Goal: Task Accomplishment & Management: Manage account settings

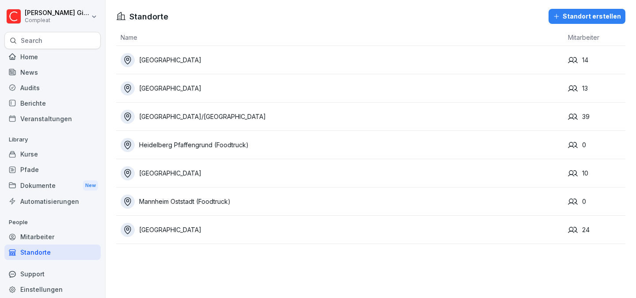
click at [60, 91] on div "Audits" at bounding box center [52, 87] width 96 height 15
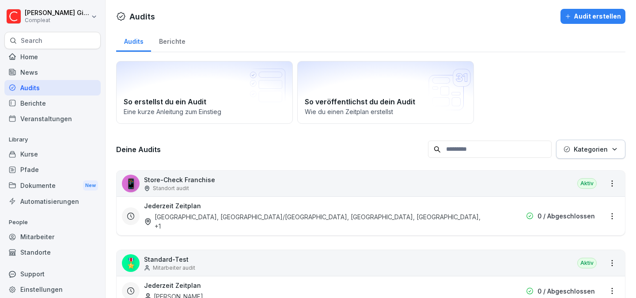
scroll to position [20, 0]
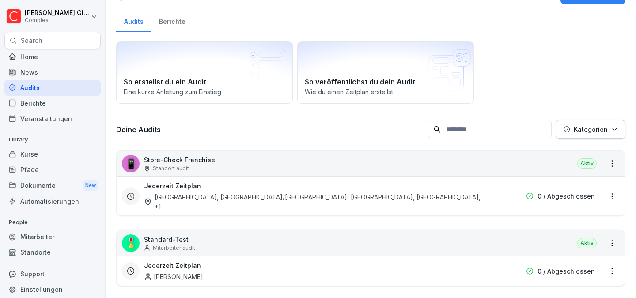
click at [293, 191] on div "Jederzeit Zeitplan [GEOGRAPHIC_DATA], [GEOGRAPHIC_DATA]/[GEOGRAPHIC_DATA], [GEO…" at bounding box center [314, 196] width 341 height 30
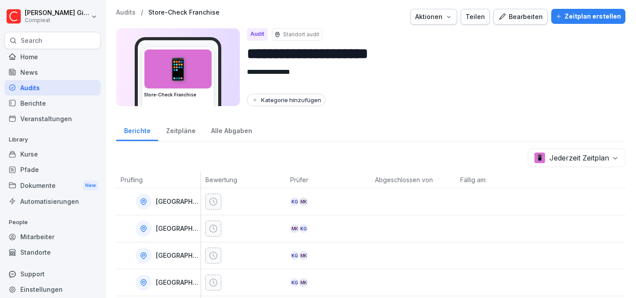
click at [526, 21] on div "Bearbeiten" at bounding box center [520, 17] width 45 height 10
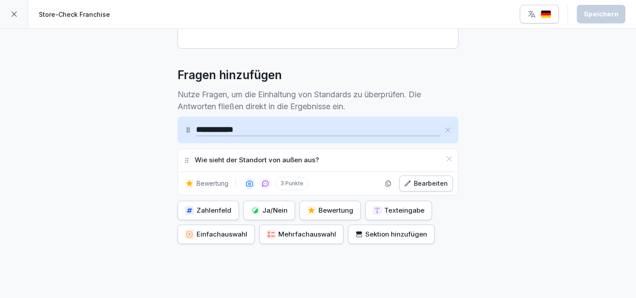
scroll to position [243, 0]
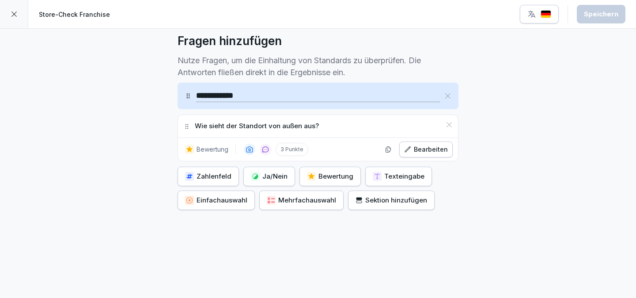
click at [334, 170] on button "Bewertung" at bounding box center [330, 176] width 61 height 19
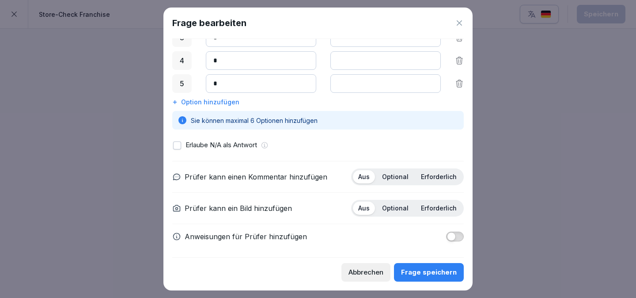
scroll to position [163, 0]
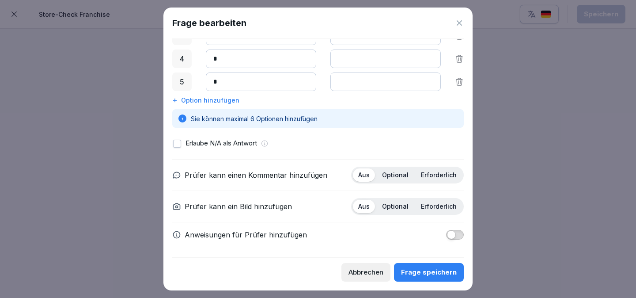
click at [399, 175] on p "Optional" at bounding box center [395, 175] width 27 height 8
click at [396, 206] on p "Optional" at bounding box center [395, 206] width 27 height 8
click at [464, 208] on div "Frage bearbeiten Response Option Bewertung Frage eingeben Vorschau Label Punkte…" at bounding box center [317, 149] width 309 height 283
click at [446, 208] on p "Erforderlich" at bounding box center [439, 206] width 36 height 8
click at [404, 205] on p "Optional" at bounding box center [395, 206] width 27 height 8
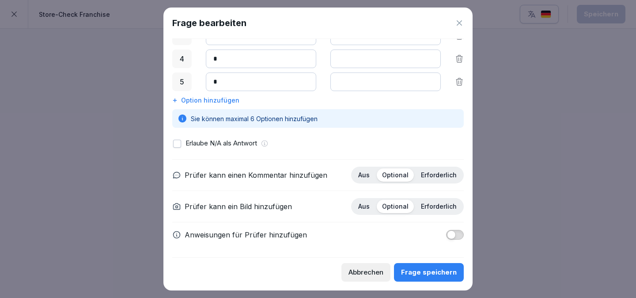
click at [438, 230] on div "Anweisungen für Prüfer hinzufügen" at bounding box center [318, 234] width 292 height 11
click at [453, 234] on span "button" at bounding box center [451, 234] width 9 height 9
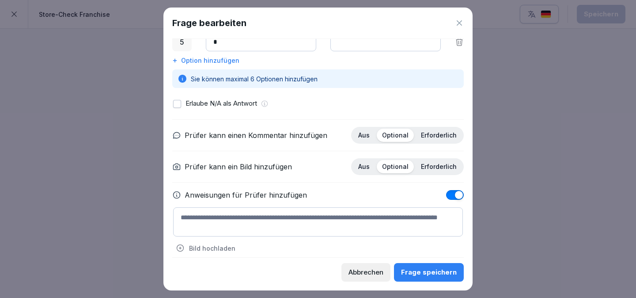
scroll to position [211, 0]
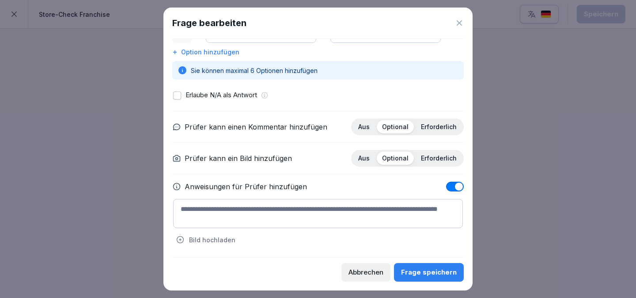
click at [420, 215] on textarea at bounding box center [318, 213] width 290 height 29
click at [288, 213] on textarea at bounding box center [318, 213] width 290 height 29
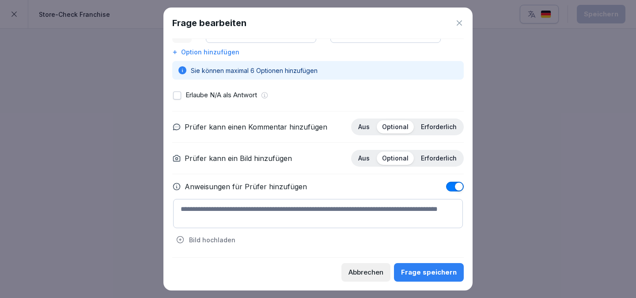
click at [288, 213] on textarea at bounding box center [318, 213] width 290 height 29
click at [452, 184] on button "button" at bounding box center [455, 187] width 18 height 10
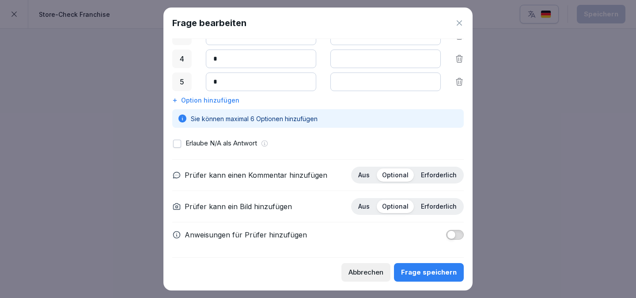
scroll to position [152, 0]
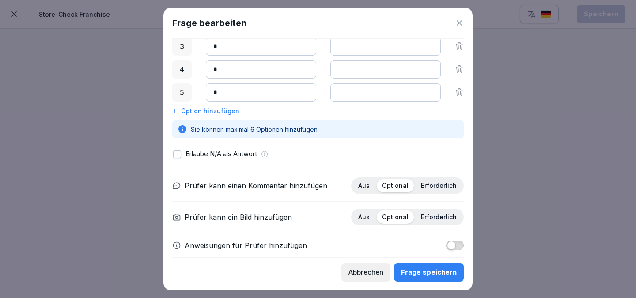
click at [227, 149] on p "Erlaube N/A als Antwort" at bounding box center [222, 154] width 72 height 10
click at [184, 156] on div "Erlaube N/A als Antwort" at bounding box center [318, 154] width 290 height 10
click at [179, 154] on button "button" at bounding box center [177, 154] width 8 height 8
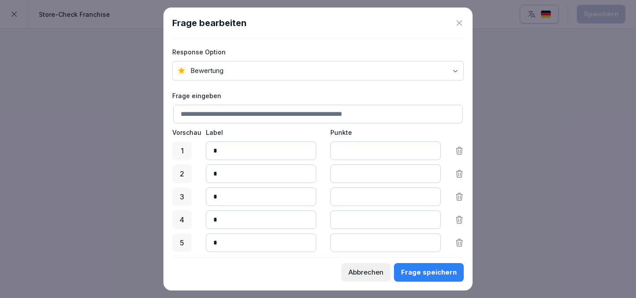
scroll to position [0, 0]
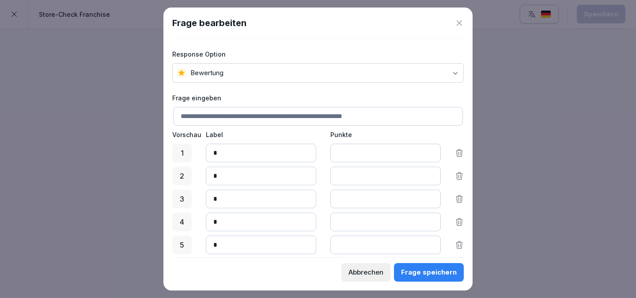
click at [435, 274] on div "Frage speichern" at bounding box center [429, 272] width 56 height 10
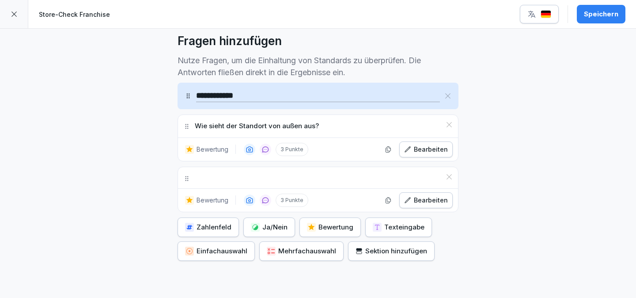
click at [391, 252] on div "Sektion hinzufügen" at bounding box center [392, 251] width 72 height 10
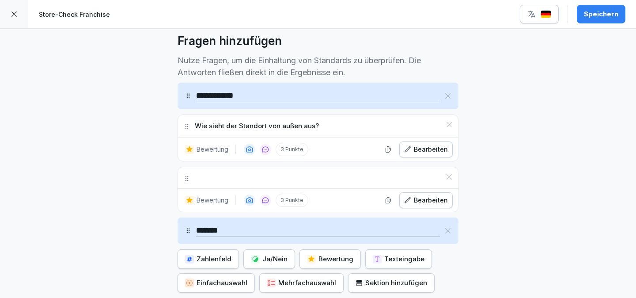
type input "*******"
click at [119, 171] on div "**********" at bounding box center [318, 83] width 636 height 596
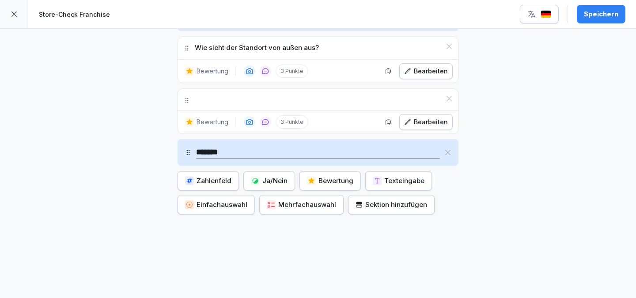
scroll to position [326, 0]
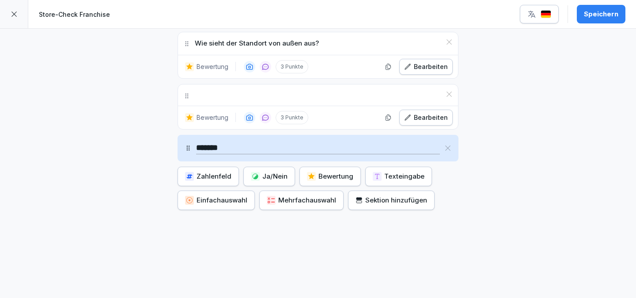
click at [149, 191] on div "**********" at bounding box center [318, 1] width 636 height 596
click at [333, 227] on div "**********" at bounding box center [318, 1] width 636 height 596
click at [288, 198] on div "Mehrfachauswahl" at bounding box center [301, 200] width 69 height 10
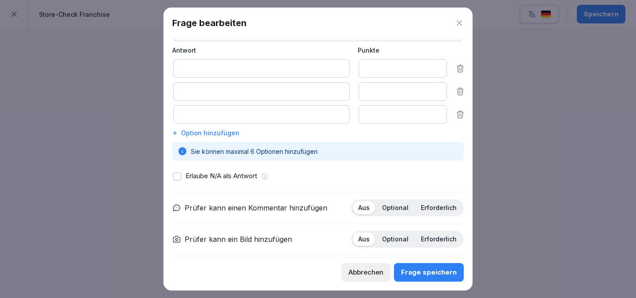
scroll to position [59, 0]
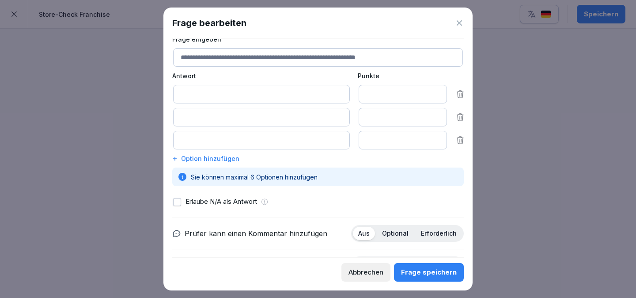
drag, startPoint x: 388, startPoint y: 92, endPoint x: 343, endPoint y: 92, distance: 45.5
click at [343, 92] on div "*" at bounding box center [319, 94] width 292 height 19
type input "*"
drag, startPoint x: 380, startPoint y: 123, endPoint x: 331, endPoint y: 129, distance: 49.4
click at [331, 129] on div "Frage eingeben Antwort Punkte * * * Option hinzufügen Sie können maximal 6 Opti…" at bounding box center [318, 110] width 292 height 152
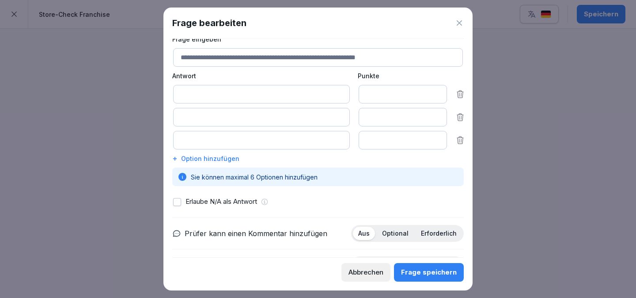
drag, startPoint x: 384, startPoint y: 117, endPoint x: 368, endPoint y: 112, distance: 16.2
click at [368, 112] on input "*" at bounding box center [403, 117] width 88 height 19
drag, startPoint x: 381, startPoint y: 143, endPoint x: 350, endPoint y: 143, distance: 30.9
click at [350, 143] on div "*" at bounding box center [319, 140] width 292 height 19
type input "*"
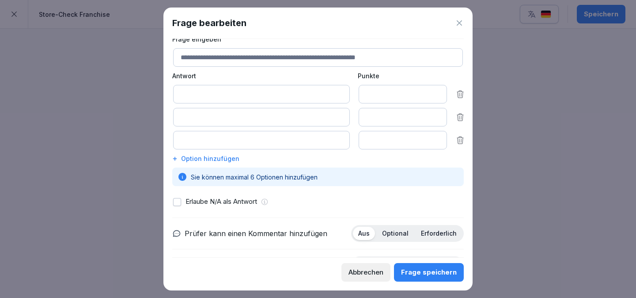
click at [226, 95] on input at bounding box center [261, 94] width 177 height 19
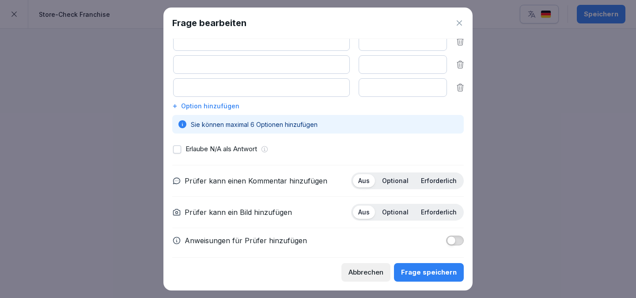
scroll to position [117, 0]
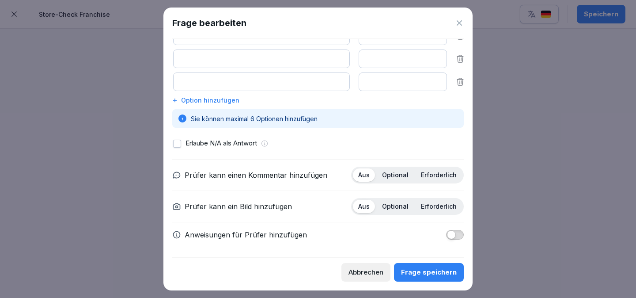
click at [460, 26] on icon at bounding box center [459, 23] width 9 height 9
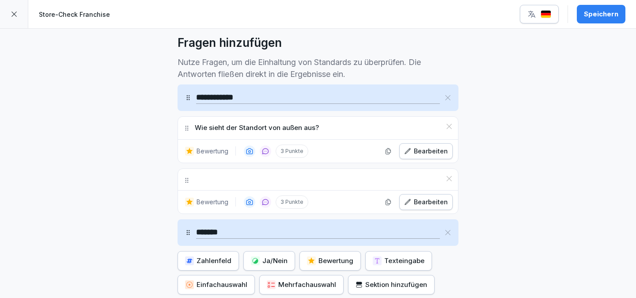
scroll to position [232, 0]
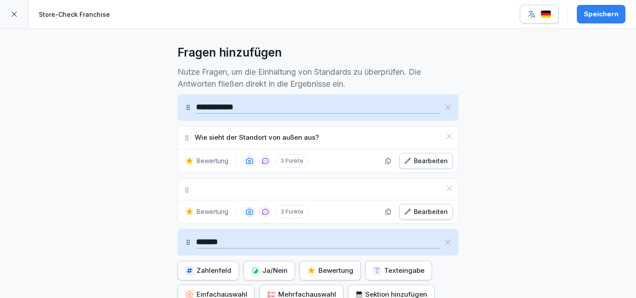
click at [285, 159] on p "3 Punkte" at bounding box center [292, 160] width 33 height 13
click at [251, 209] on icon at bounding box center [250, 211] width 6 height 5
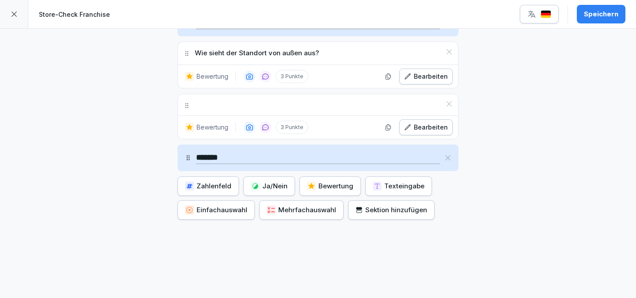
scroll to position [315, 0]
click at [190, 160] on icon at bounding box center [188, 156] width 7 height 7
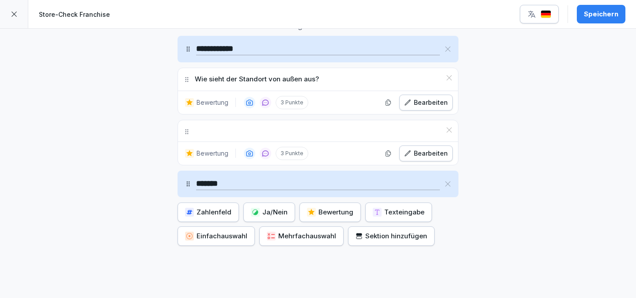
scroll to position [280, 0]
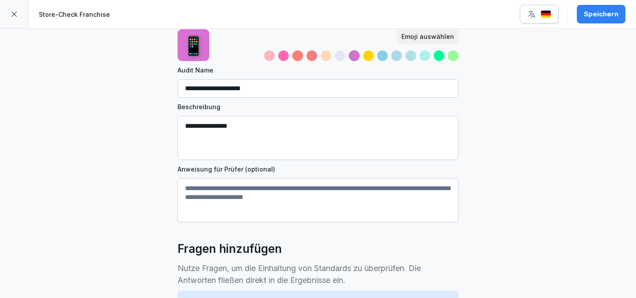
drag, startPoint x: 187, startPoint y: 58, endPoint x: 208, endPoint y: 123, distance: 68.3
click at [208, 123] on div "**********" at bounding box center [318, 246] width 283 height 507
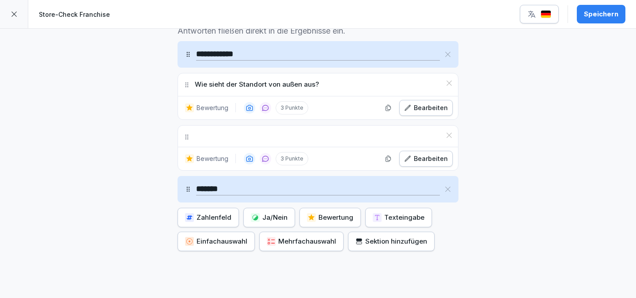
scroll to position [286, 0]
click at [175, 73] on div "**********" at bounding box center [318, 40] width 636 height 596
click at [171, 58] on div "**********" at bounding box center [318, 40] width 636 height 596
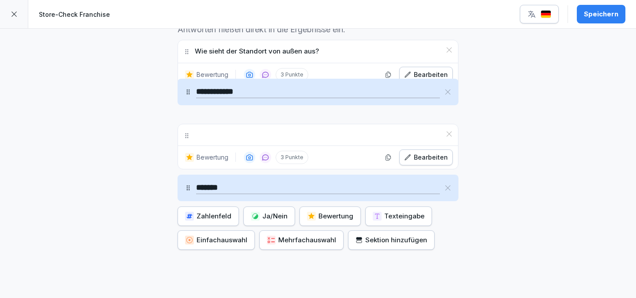
drag, startPoint x: 190, startPoint y: 54, endPoint x: 198, endPoint y: 93, distance: 39.9
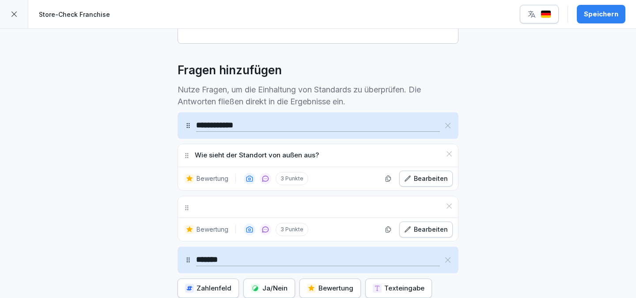
drag, startPoint x: 190, startPoint y: 104, endPoint x: 185, endPoint y: 87, distance: 18.6
click at [185, 87] on div "**********" at bounding box center [318, 191] width 281 height 260
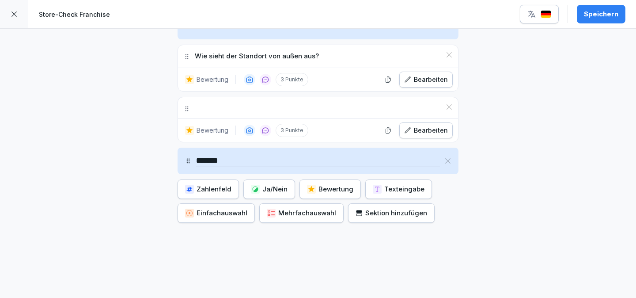
scroll to position [314, 0]
click at [249, 192] on button "Ja/Nein" at bounding box center [269, 188] width 52 height 19
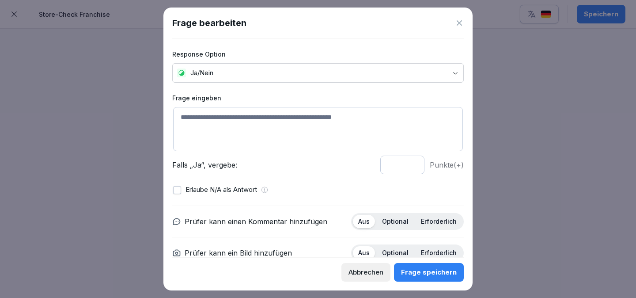
click at [284, 111] on textarea at bounding box center [318, 129] width 290 height 44
type textarea "**********"
click at [236, 184] on div "**********" at bounding box center [318, 148] width 292 height 218
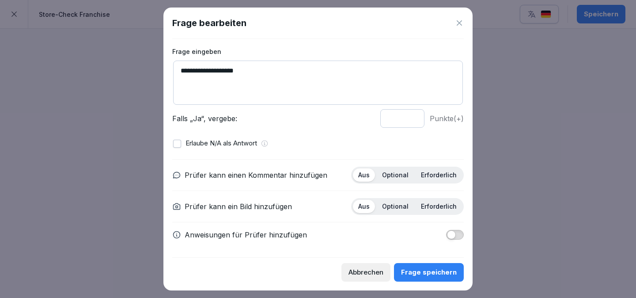
click at [446, 202] on p "Erforderlich" at bounding box center [439, 206] width 36 height 8
click at [408, 173] on p "Optional" at bounding box center [395, 175] width 27 height 8
click at [445, 265] on button "Frage speichern" at bounding box center [429, 272] width 70 height 19
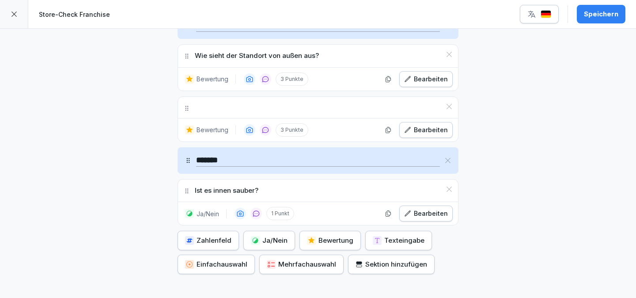
click at [592, 19] on button "Speichern" at bounding box center [601, 14] width 49 height 19
click at [11, 14] on icon at bounding box center [14, 14] width 7 height 7
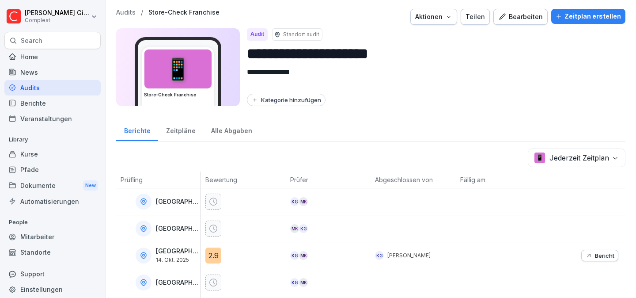
scroll to position [25, 0]
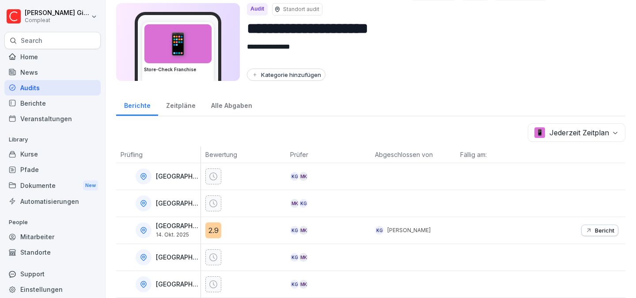
click at [213, 228] on div "2.9" at bounding box center [213, 230] width 16 height 16
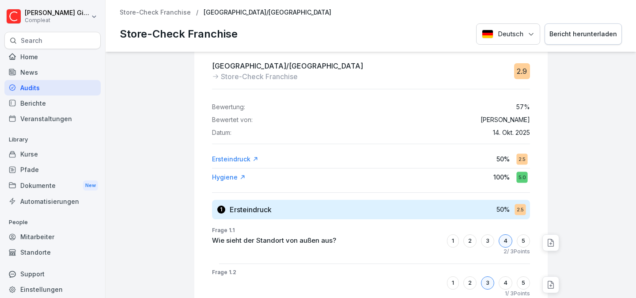
scroll to position [38, 0]
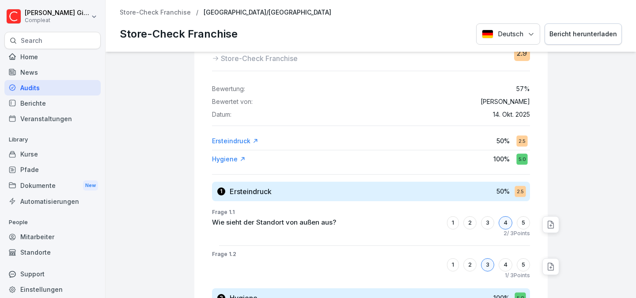
click at [225, 141] on div "Ersteindruck" at bounding box center [235, 141] width 46 height 9
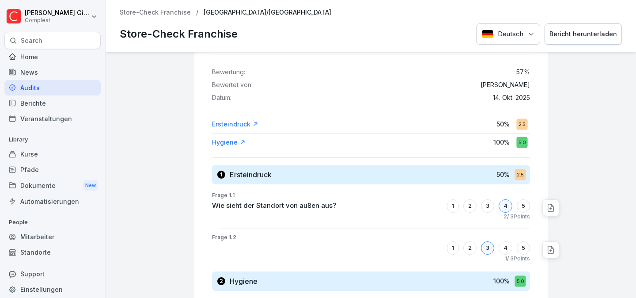
scroll to position [38, 0]
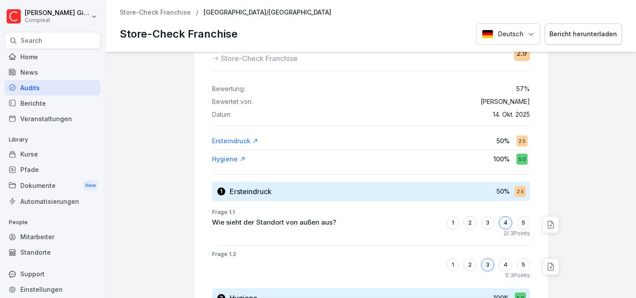
click at [234, 153] on div "Hygiene 100 % 5.0" at bounding box center [371, 159] width 318 height 16
click at [230, 155] on div "Hygiene" at bounding box center [229, 159] width 34 height 9
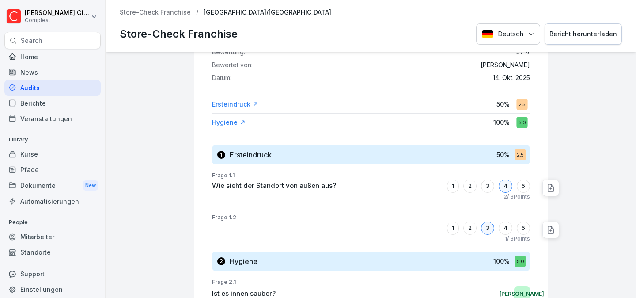
scroll to position [75, 0]
click at [510, 197] on p "2 / 3 Points" at bounding box center [517, 196] width 27 height 8
click at [548, 187] on icon at bounding box center [551, 187] width 9 height 9
click at [598, 148] on div at bounding box center [592, 256] width 81 height 558
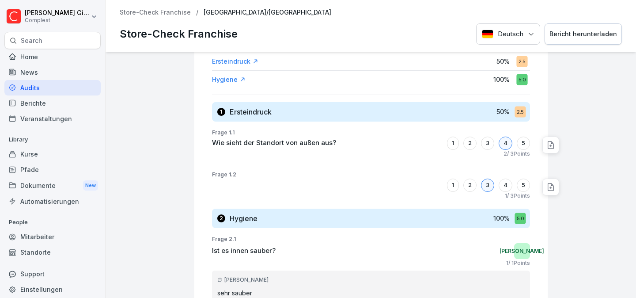
scroll to position [114, 0]
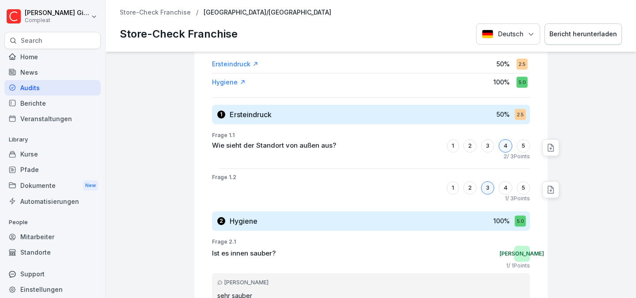
click at [476, 190] on div "1 2 3 4 5" at bounding box center [488, 187] width 83 height 13
click at [467, 189] on div "2" at bounding box center [469, 187] width 13 height 13
click at [525, 146] on div "5" at bounding box center [523, 145] width 13 height 13
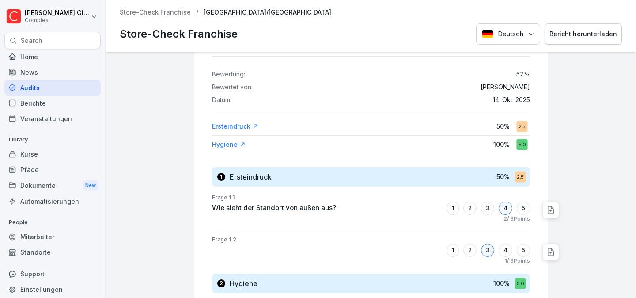
scroll to position [0, 0]
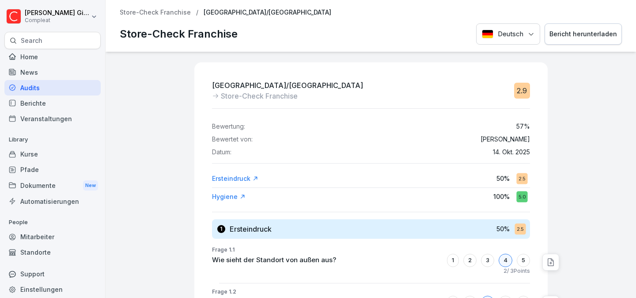
click at [158, 17] on div "Store-Check Franchise / Heidelberg/Mannheim Store-Check Franchise Deutsch Beric…" at bounding box center [371, 26] width 531 height 52
click at [619, 38] on button "Bericht herunterladen" at bounding box center [583, 34] width 77 height 22
click at [160, 14] on p "Store-Check Franchise" at bounding box center [155, 13] width 71 height 8
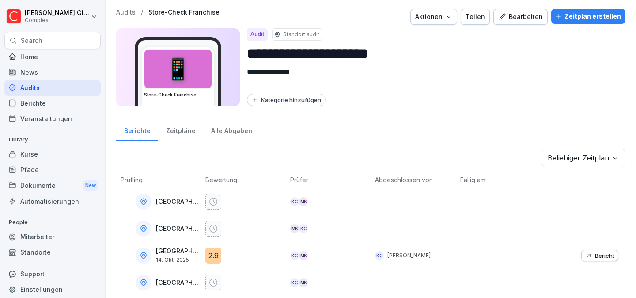
scroll to position [25, 0]
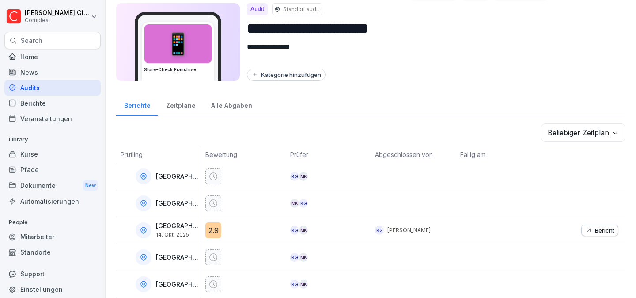
click at [193, 109] on div "Zeitpläne" at bounding box center [180, 104] width 45 height 23
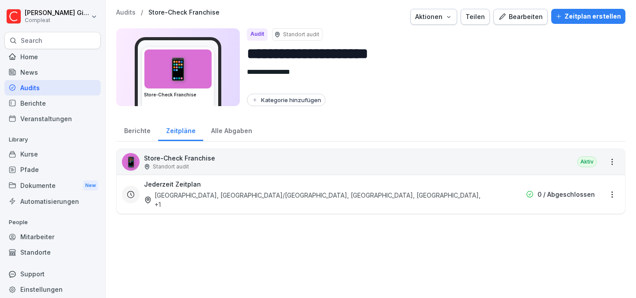
click at [222, 132] on div "Alle Abgaben" at bounding box center [231, 129] width 57 height 23
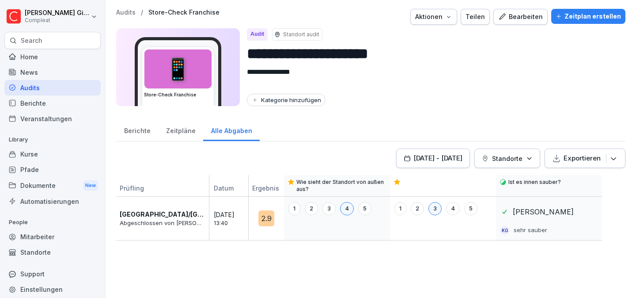
click at [620, 165] on button "Exportieren" at bounding box center [585, 157] width 81 height 19
click at [530, 152] on button "Standorte" at bounding box center [508, 157] width 66 height 19
click at [442, 113] on html "**********" at bounding box center [318, 149] width 636 height 298
click at [457, 14] on button "Aktionen" at bounding box center [433, 17] width 47 height 16
click at [139, 127] on html "**********" at bounding box center [318, 149] width 636 height 298
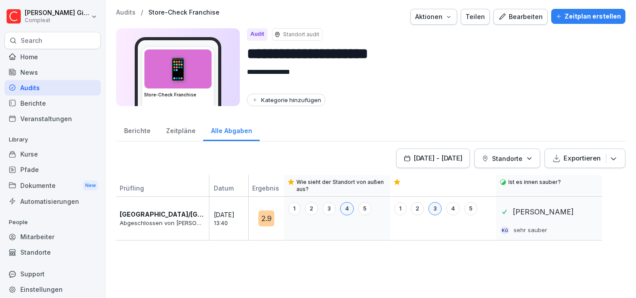
click at [139, 127] on div "Berichte" at bounding box center [137, 129] width 42 height 23
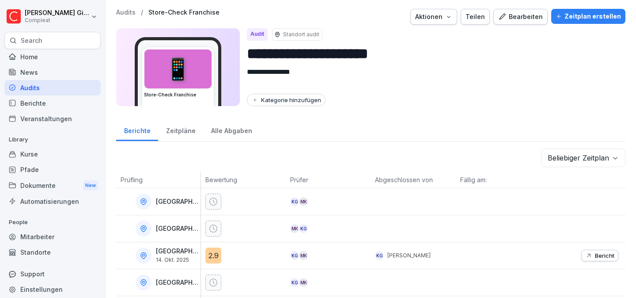
click at [453, 25] on div "**********" at bounding box center [370, 60] width 509 height 103
click at [452, 18] on icon "button" at bounding box center [448, 16] width 7 height 7
click at [431, 59] on div "Audit löschen" at bounding box center [415, 52] width 98 height 15
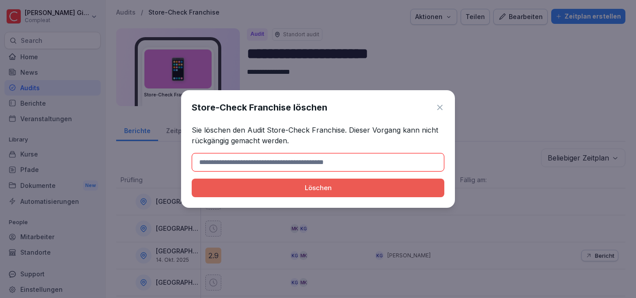
click at [368, 163] on input at bounding box center [318, 162] width 253 height 19
type input "*"
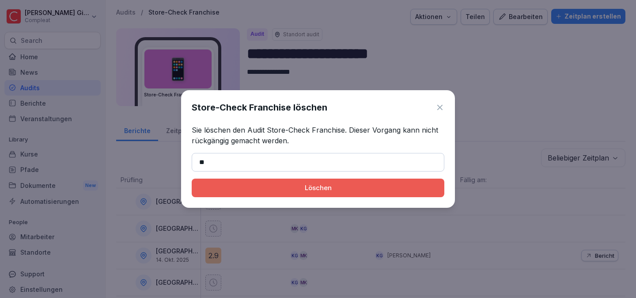
type input "**"
click at [441, 109] on icon at bounding box center [440, 107] width 9 height 9
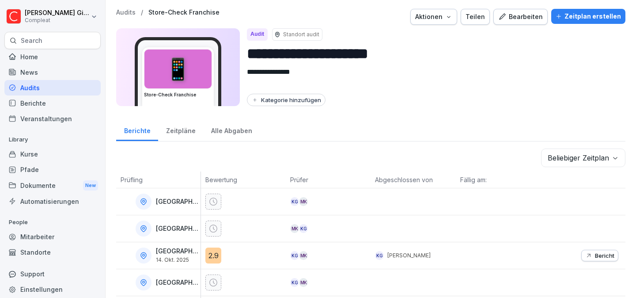
click at [68, 105] on div "Berichte" at bounding box center [52, 102] width 96 height 15
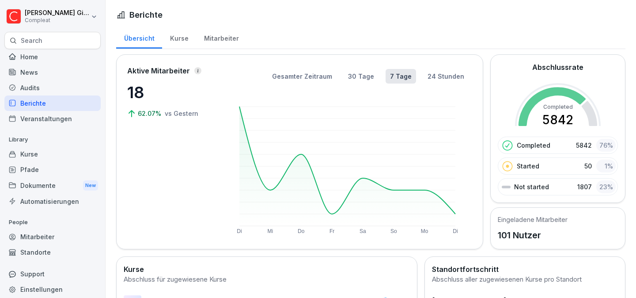
click at [68, 105] on div "Berichte" at bounding box center [52, 102] width 96 height 15
click at [83, 53] on div "Home" at bounding box center [52, 56] width 96 height 15
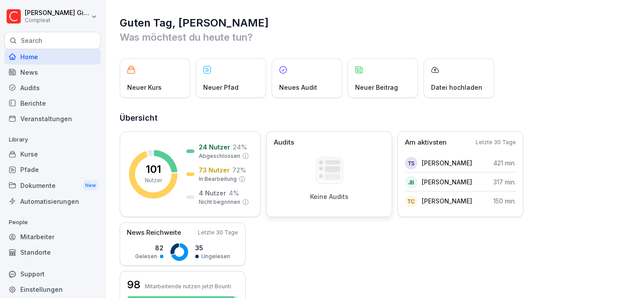
click at [331, 181] on rect at bounding box center [329, 169] width 27 height 27
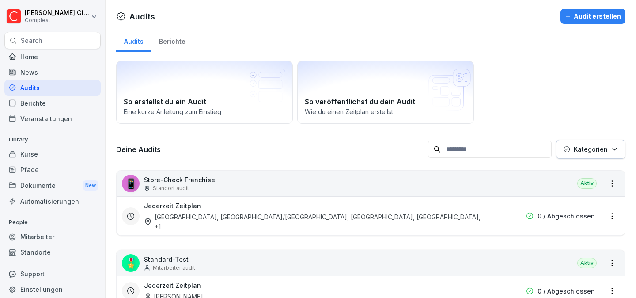
scroll to position [20, 0]
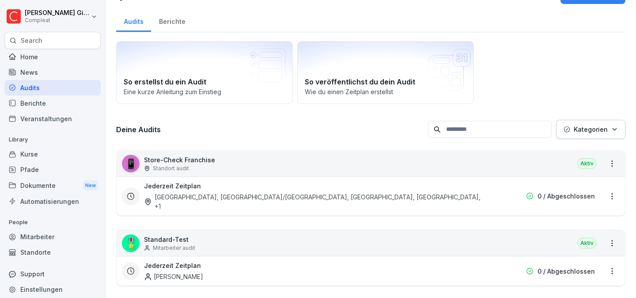
click at [614, 193] on html "Kevin Gimpel Compleat Search Home News Audits Berichte Veranstaltungen Library …" at bounding box center [318, 149] width 636 height 298
click at [311, 128] on html "Kevin Gimpel Compleat Search Home News Audits Berichte Veranstaltungen Library …" at bounding box center [318, 149] width 636 height 298
click at [253, 190] on div "Jederzeit Zeitplan Darmstadt, Heidelberg/Mannheim, Nürnberg, Frankfurt Nordend …" at bounding box center [314, 196] width 341 height 30
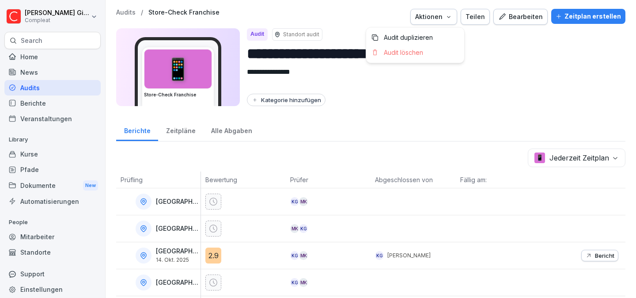
click at [441, 24] on button "Aktionen" at bounding box center [433, 17] width 47 height 16
click at [425, 55] on div "Audit löschen" at bounding box center [415, 52] width 98 height 15
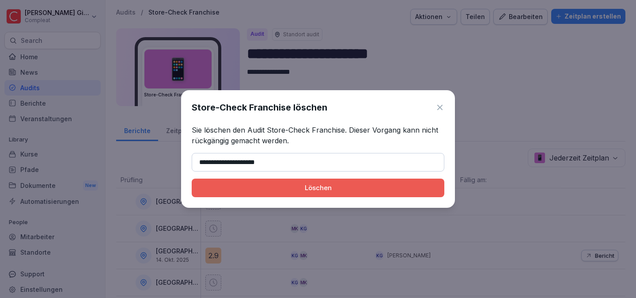
type input "**********"
click at [368, 185] on div "Löschen" at bounding box center [318, 188] width 239 height 10
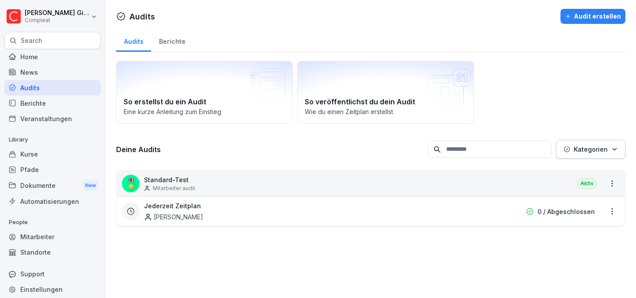
click at [27, 188] on div "Dokumente New" at bounding box center [52, 185] width 96 height 16
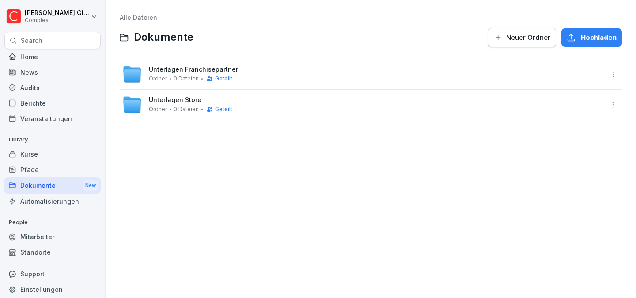
click at [54, 201] on div "Automatisierungen" at bounding box center [52, 201] width 96 height 15
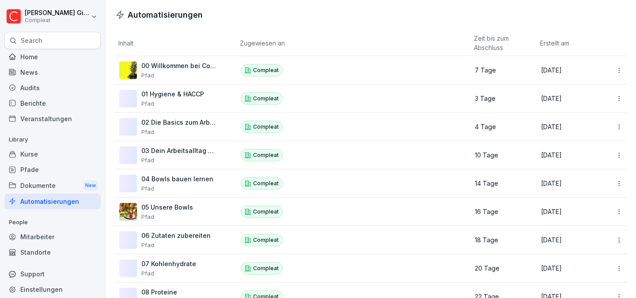
click at [62, 184] on div "Dokumente New" at bounding box center [52, 185] width 96 height 16
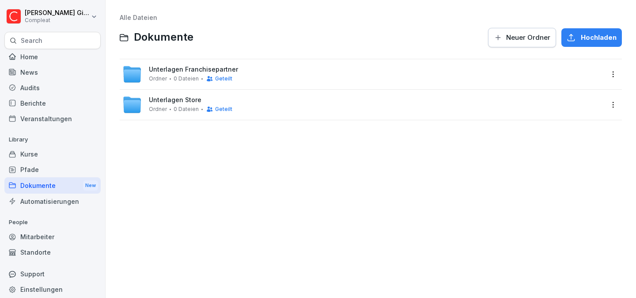
click at [55, 83] on div "Audits" at bounding box center [52, 87] width 96 height 15
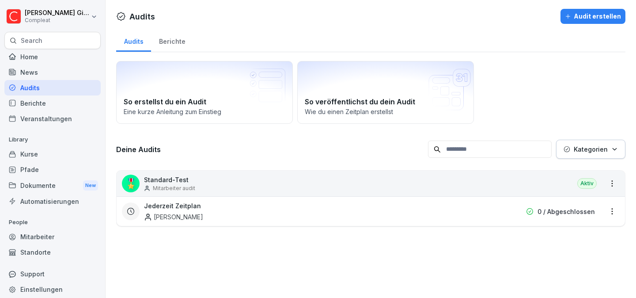
click at [380, 153] on h3 "Deine Audits" at bounding box center [270, 149] width 308 height 10
click at [186, 41] on div "Berichte" at bounding box center [172, 40] width 42 height 23
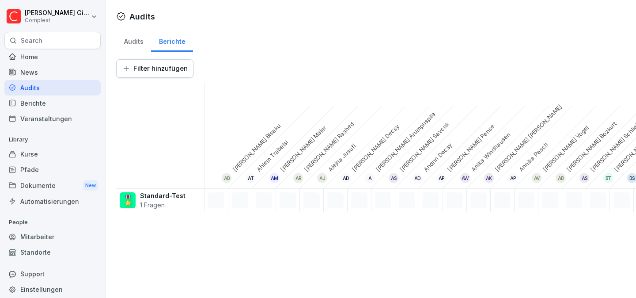
click at [131, 43] on div "Audits" at bounding box center [133, 40] width 35 height 23
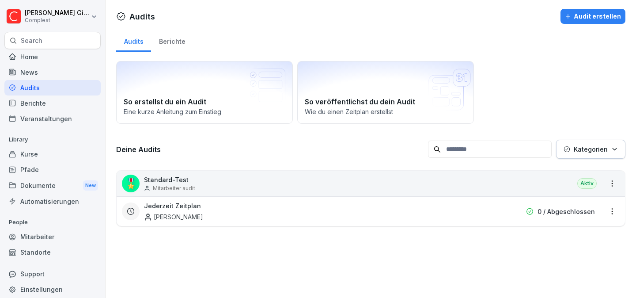
click at [577, 13] on div "Audit erstellen" at bounding box center [593, 16] width 56 height 10
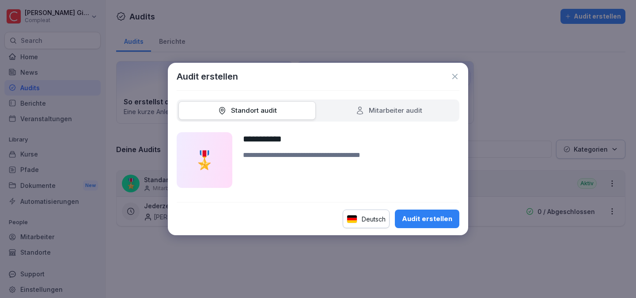
type input "**********"
click at [291, 156] on textarea at bounding box center [351, 169] width 217 height 38
click at [274, 156] on textarea "**********" at bounding box center [351, 169] width 217 height 38
click at [280, 155] on textarea "**********" at bounding box center [351, 169] width 217 height 38
type textarea "**********"
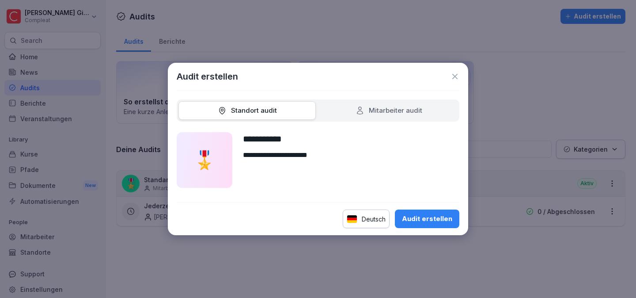
click at [419, 214] on div "Audit erstellen" at bounding box center [427, 219] width 50 height 10
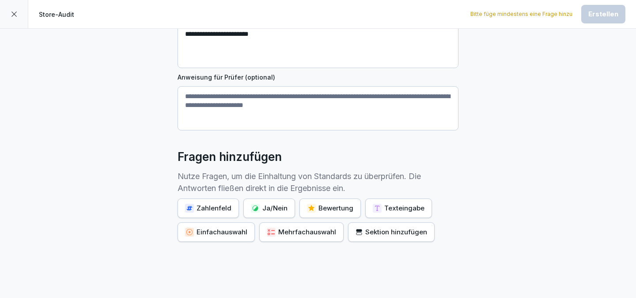
scroll to position [160, 0]
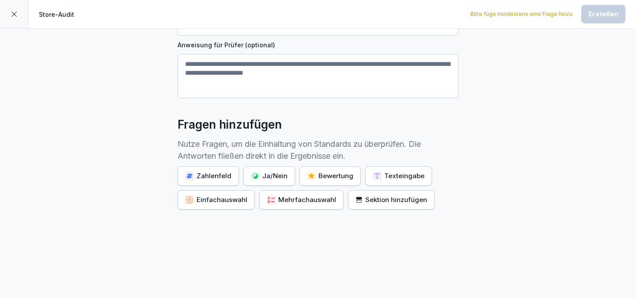
click at [403, 209] on button "Sektion hinzufügen" at bounding box center [391, 199] width 87 height 19
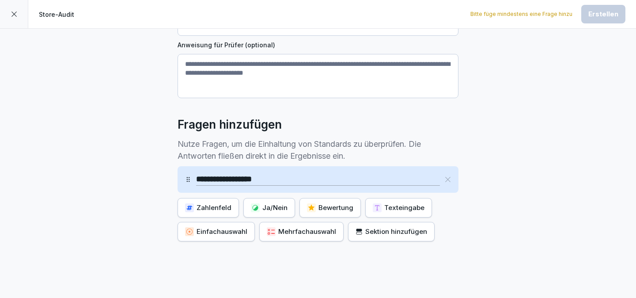
type input "**********"
click at [365, 238] on button "Sektion hinzufügen" at bounding box center [391, 231] width 87 height 19
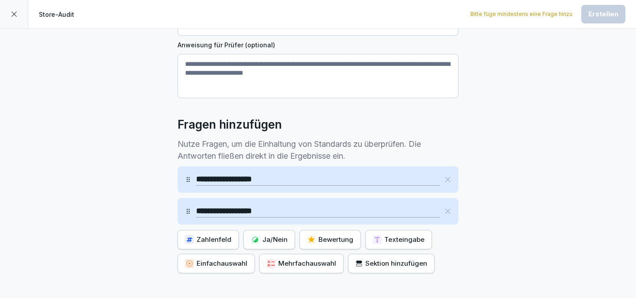
type input "**********"
click at [274, 237] on div "Ja/Nein" at bounding box center [269, 240] width 37 height 10
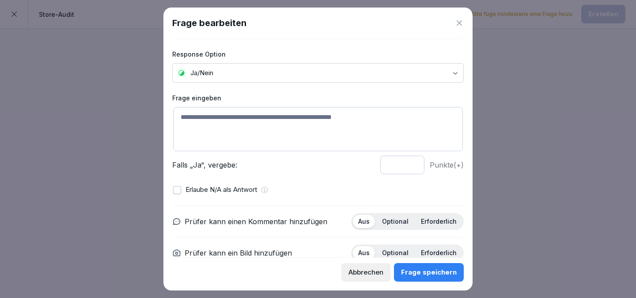
click at [240, 114] on textarea at bounding box center [318, 129] width 290 height 44
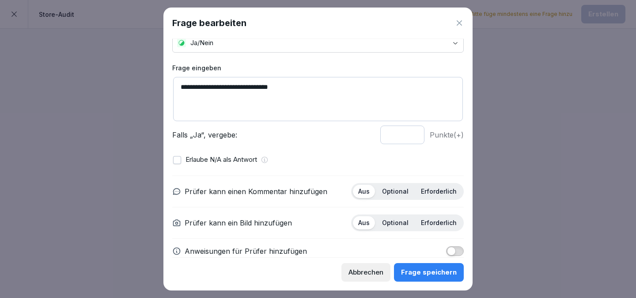
scroll to position [46, 0]
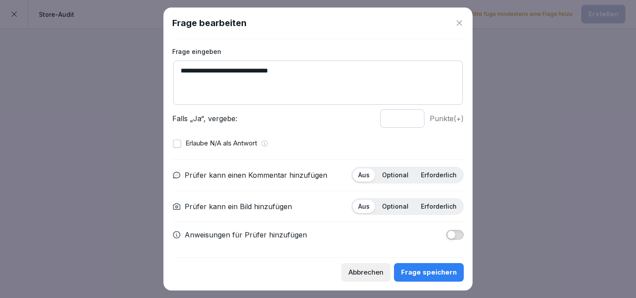
type textarea "**********"
click at [388, 175] on p "Optional" at bounding box center [395, 175] width 27 height 8
click at [404, 211] on div "Optional" at bounding box center [395, 206] width 37 height 13
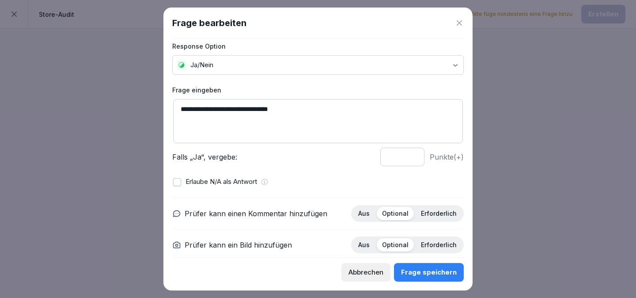
scroll to position [0, 0]
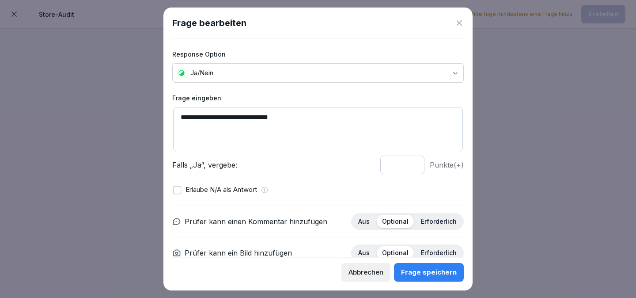
click at [440, 166] on p "Punkte (+)" at bounding box center [447, 165] width 34 height 11
click at [424, 266] on button "Frage speichern" at bounding box center [429, 272] width 70 height 19
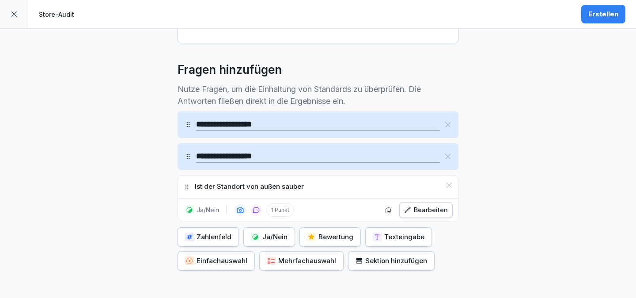
scroll to position [218, 0]
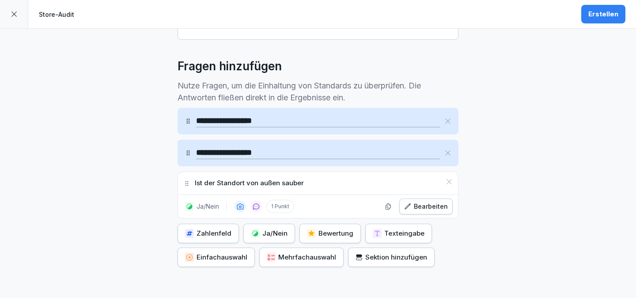
click at [588, 15] on button "Erstellen" at bounding box center [603, 14] width 44 height 19
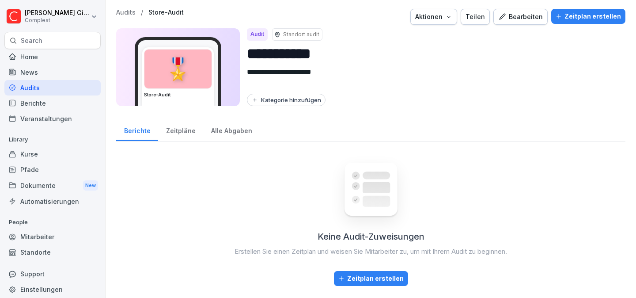
click at [176, 138] on div "Zeitpläne" at bounding box center [180, 129] width 45 height 23
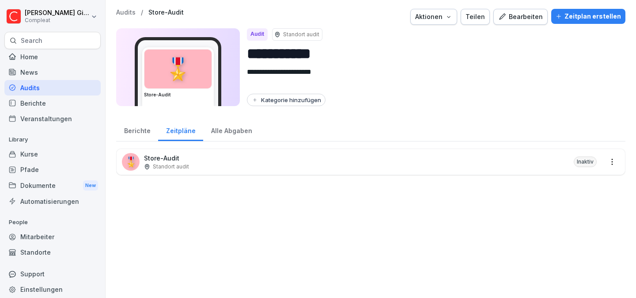
click at [219, 131] on div "Alle Abgaben" at bounding box center [231, 129] width 57 height 23
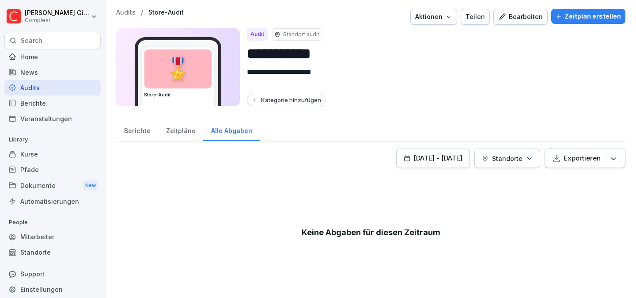
click at [159, 132] on div "Zeitpläne" at bounding box center [180, 129] width 45 height 23
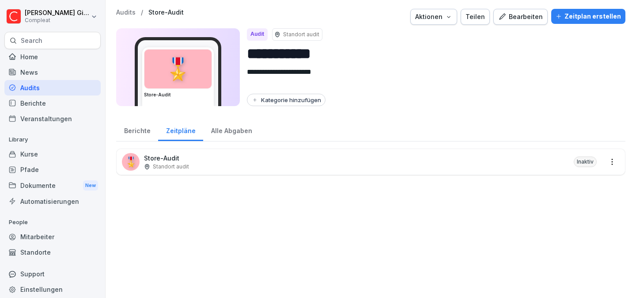
click at [152, 133] on div "Berichte" at bounding box center [137, 129] width 42 height 23
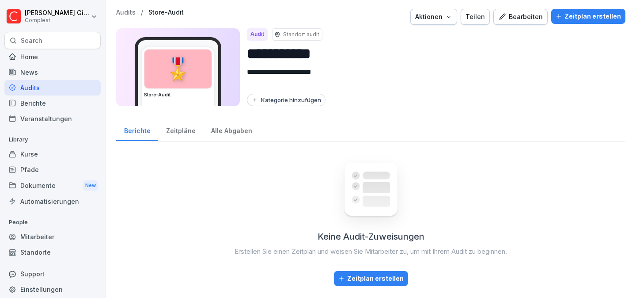
click at [302, 97] on div "Kategorie hinzufügen" at bounding box center [286, 99] width 70 height 7
click at [301, 121] on input at bounding box center [304, 117] width 114 height 17
type input "*"
type input "**********"
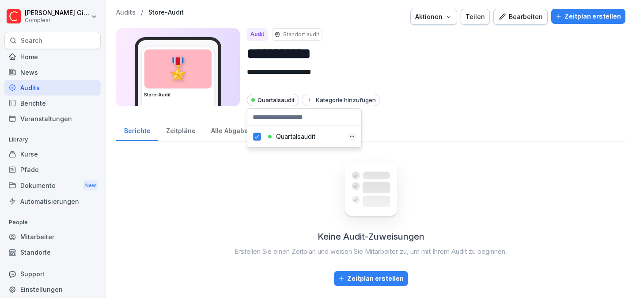
click at [360, 56] on input "**********" at bounding box center [433, 53] width 372 height 23
click at [341, 103] on div "Kategorie hinzufügen" at bounding box center [341, 99] width 70 height 7
type input "**********"
type input "******"
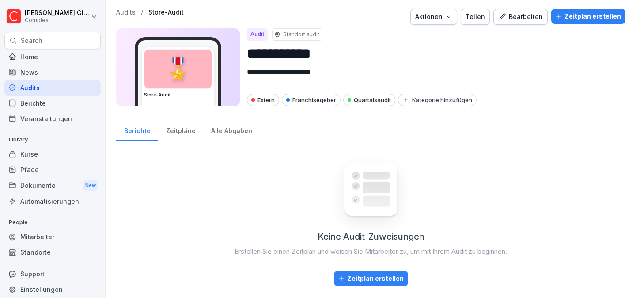
click at [265, 99] on div "Extern" at bounding box center [263, 100] width 32 height 12
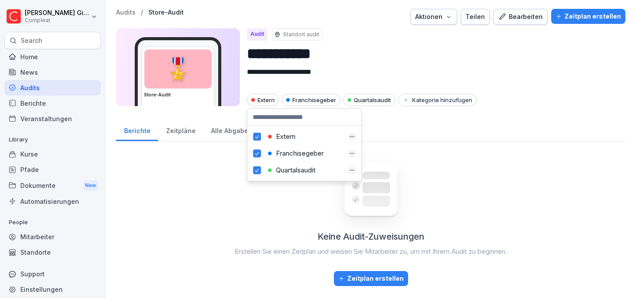
click at [349, 136] on icon "button" at bounding box center [352, 136] width 7 height 7
click at [258, 149] on div "Löschen" at bounding box center [298, 153] width 103 height 8
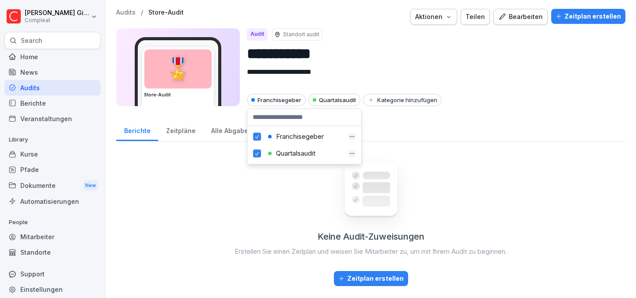
click at [254, 182] on div "Keine Audit-Zuweisungen Erstellen Sie einen Zeitplan und weisen Sie Mitarbeiter…" at bounding box center [370, 218] width 509 height 141
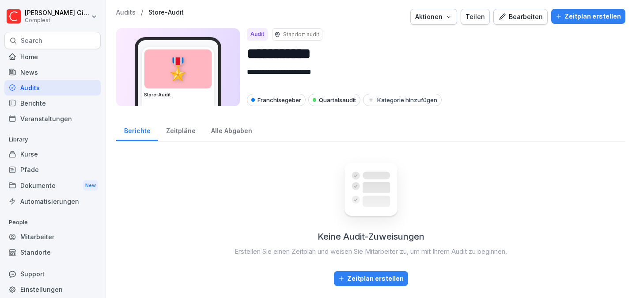
click at [72, 114] on div "Veranstaltungen" at bounding box center [52, 118] width 96 height 15
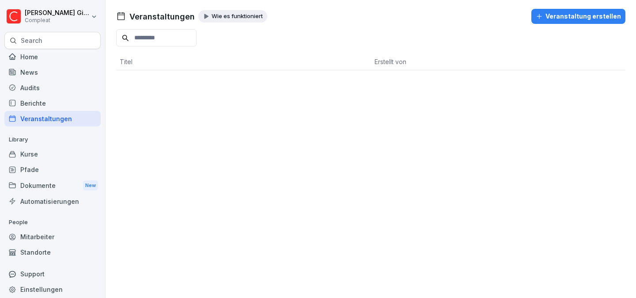
click at [258, 21] on div "Wie es funktioniert" at bounding box center [232, 16] width 69 height 12
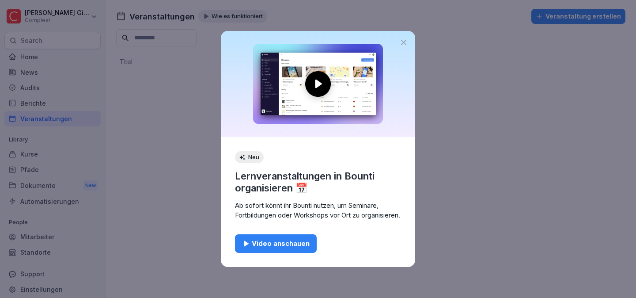
click at [292, 247] on div "Video anschauen" at bounding box center [276, 244] width 68 height 10
click at [402, 40] on icon at bounding box center [403, 42] width 9 height 9
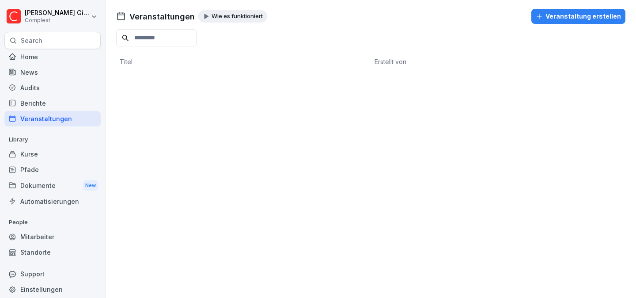
click at [556, 16] on div "Veranstaltung erstellen" at bounding box center [578, 16] width 85 height 10
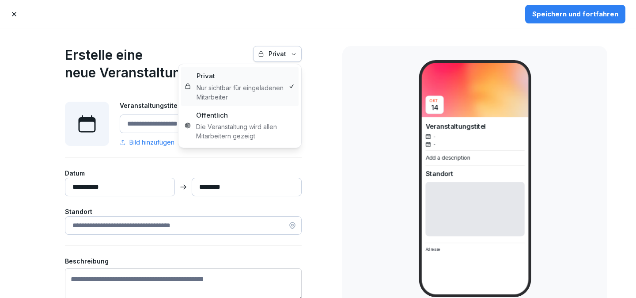
click at [287, 57] on div "Privat" at bounding box center [277, 54] width 39 height 10
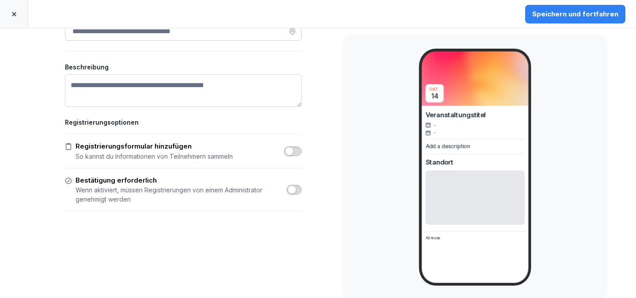
scroll to position [196, 0]
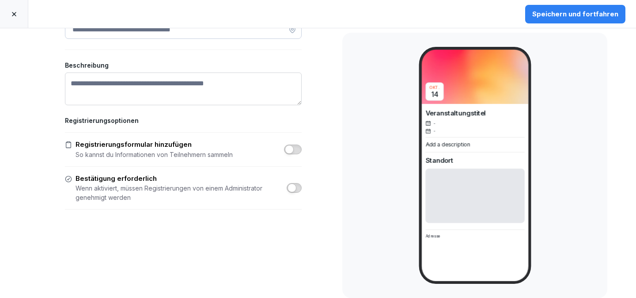
click at [13, 13] on icon at bounding box center [14, 14] width 4 height 4
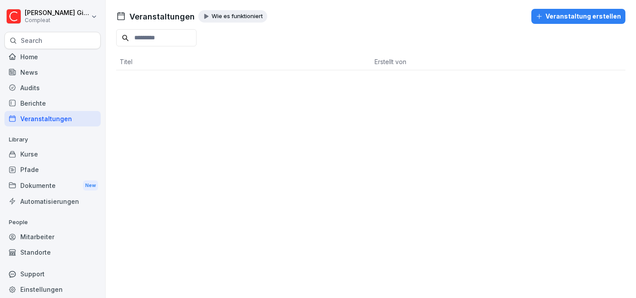
click at [75, 90] on div "Audits" at bounding box center [52, 87] width 96 height 15
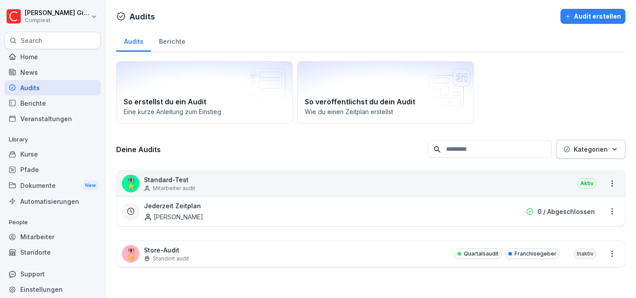
click at [256, 249] on div "🎖️ Store-Audit Standort audit Quartalsaudit Franchisegeber Inaktiv" at bounding box center [371, 254] width 509 height 26
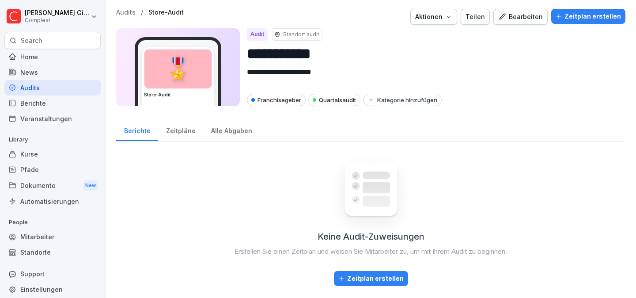
click at [519, 14] on div "Bearbeiten" at bounding box center [520, 17] width 45 height 10
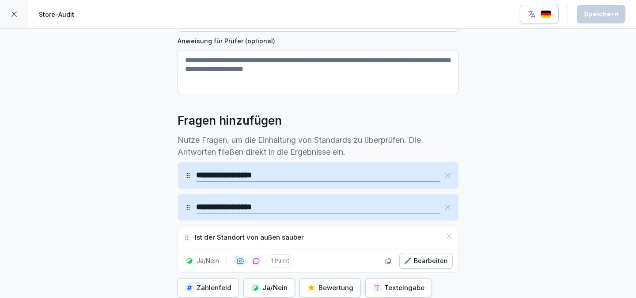
scroll to position [275, 0]
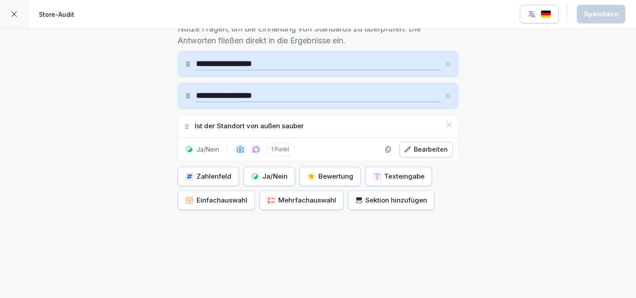
click at [303, 201] on div "Mehrfachauswahl" at bounding box center [301, 200] width 69 height 10
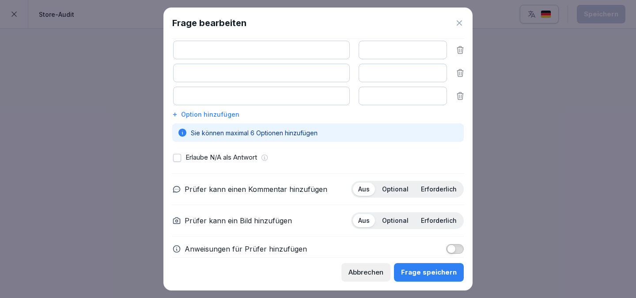
scroll to position [117, 0]
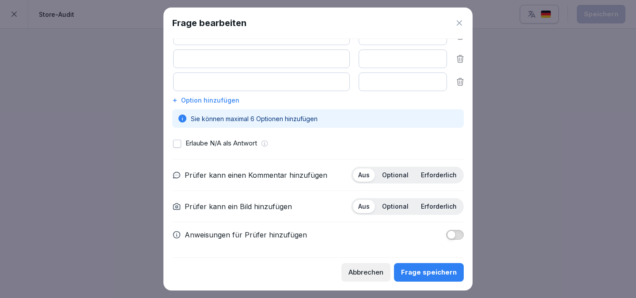
click at [460, 26] on icon at bounding box center [459, 23] width 9 height 9
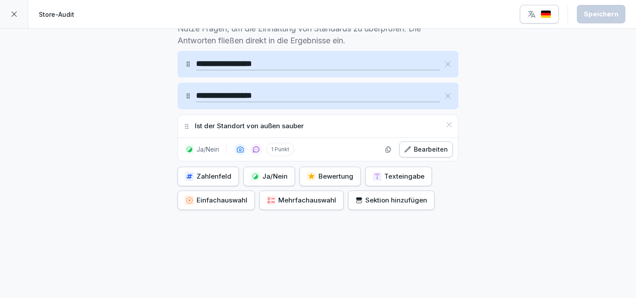
click at [217, 200] on div "Einfachauswahl" at bounding box center [216, 200] width 62 height 10
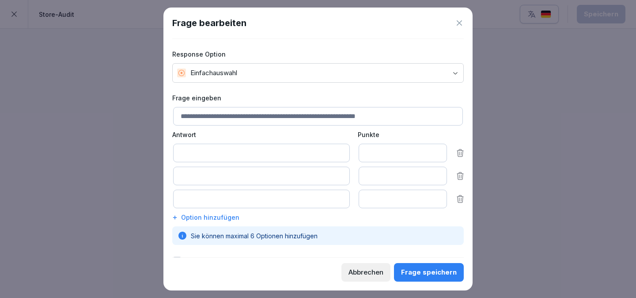
click at [458, 26] on icon at bounding box center [459, 23] width 9 height 9
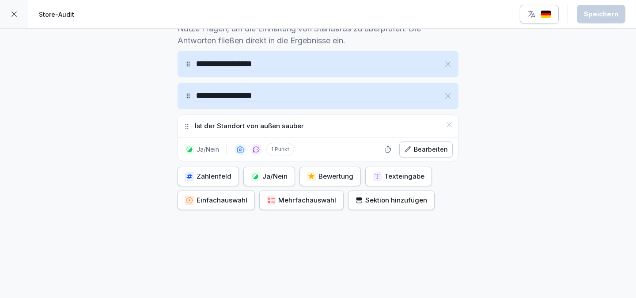
click at [400, 177] on div "Texteingabe" at bounding box center [399, 176] width 52 height 10
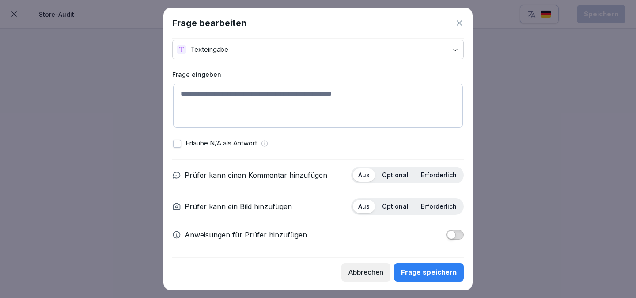
scroll to position [0, 0]
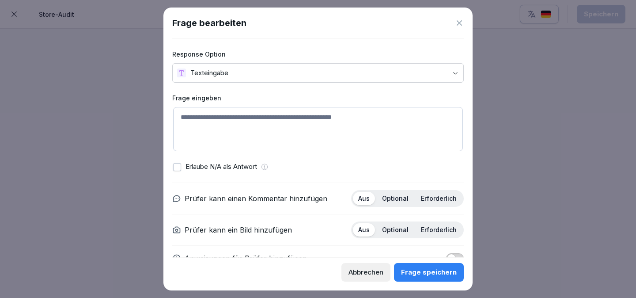
click at [461, 27] on div "Frage bearbeiten" at bounding box center [318, 22] width 292 height 13
click at [338, 125] on textarea at bounding box center [318, 129] width 290 height 44
type textarea "**********"
click at [205, 171] on p "Erlaube N/A als Antwort" at bounding box center [222, 167] width 72 height 10
click at [182, 167] on div "Erlaube N/A als Antwort" at bounding box center [318, 167] width 290 height 10
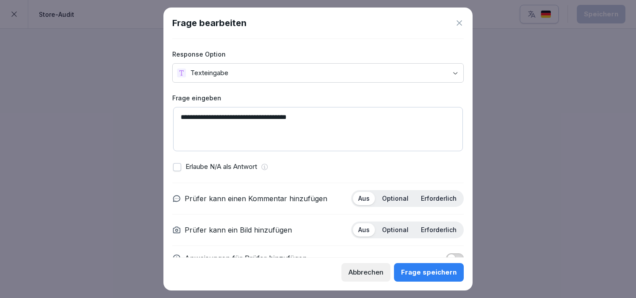
click at [178, 167] on button "button" at bounding box center [177, 167] width 8 height 8
click at [442, 202] on div "Erforderlich" at bounding box center [439, 198] width 46 height 13
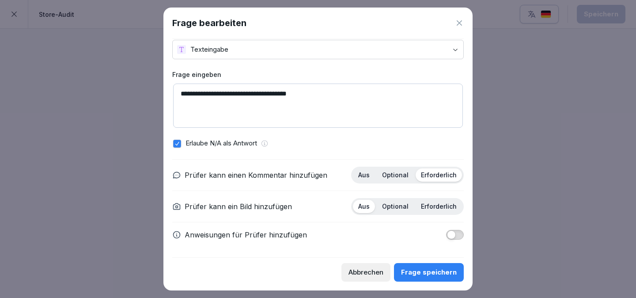
click at [412, 207] on div "Optional" at bounding box center [395, 206] width 37 height 13
click at [459, 233] on button "button" at bounding box center [455, 235] width 18 height 10
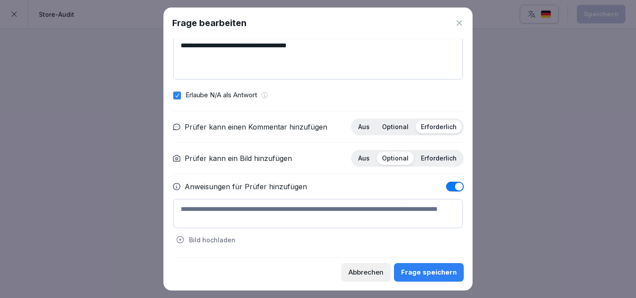
click at [312, 216] on textarea at bounding box center [318, 213] width 290 height 29
drag, startPoint x: 441, startPoint y: 209, endPoint x: 354, endPoint y: 207, distance: 87.5
click at [354, 207] on textarea "**********" at bounding box center [318, 213] width 290 height 29
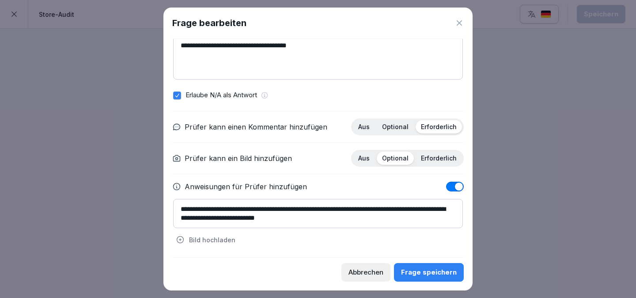
type textarea "**********"
click at [435, 270] on div "Frage speichern" at bounding box center [429, 272] width 56 height 10
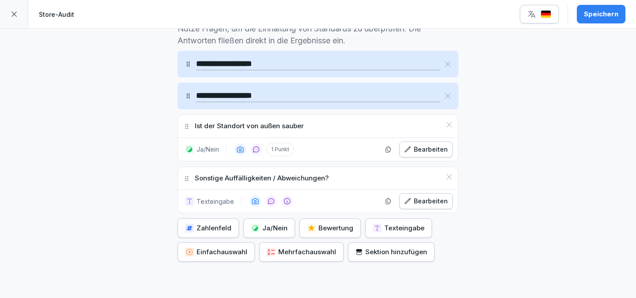
click at [372, 252] on div "Sektion hinzufügen" at bounding box center [392, 252] width 72 height 10
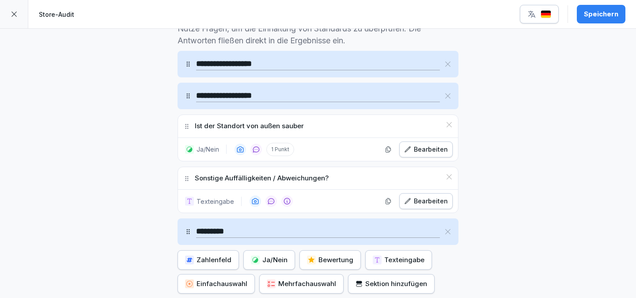
type input "*********"
click at [117, 204] on div "**********" at bounding box center [318, 67] width 636 height 628
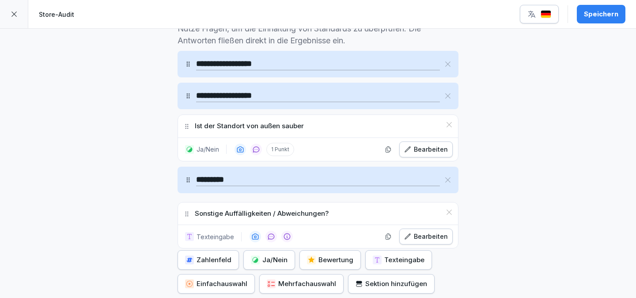
drag, startPoint x: 187, startPoint y: 177, endPoint x: 182, endPoint y: 212, distance: 35.2
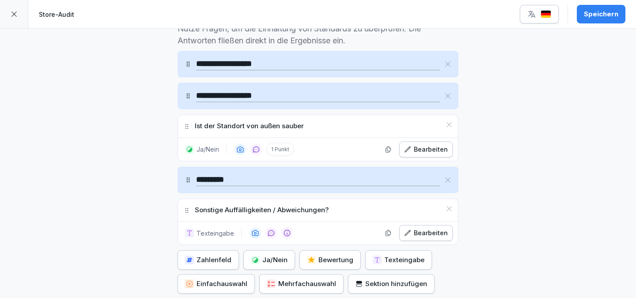
click at [106, 205] on div "**********" at bounding box center [318, 67] width 636 height 628
click at [617, 14] on div "Speichern" at bounding box center [601, 14] width 34 height 10
click at [536, 15] on icon "button" at bounding box center [532, 14] width 9 height 9
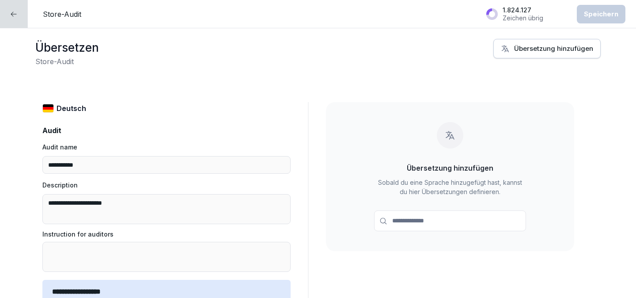
click at [15, 15] on icon at bounding box center [13, 14] width 7 height 7
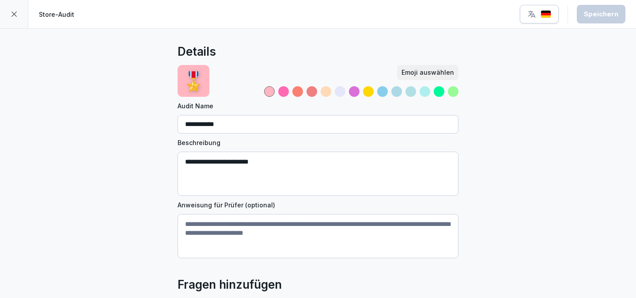
click at [408, 91] on div at bounding box center [411, 91] width 11 height 11
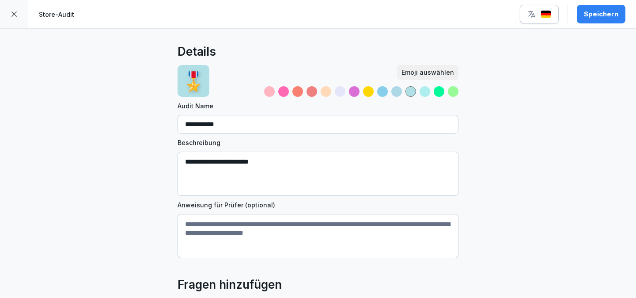
click at [357, 92] on div at bounding box center [354, 91] width 11 height 11
click at [437, 92] on div at bounding box center [439, 91] width 11 height 11
click at [454, 95] on div at bounding box center [453, 91] width 11 height 11
click at [393, 88] on div at bounding box center [396, 91] width 11 height 11
click at [414, 92] on div at bounding box center [411, 91] width 11 height 11
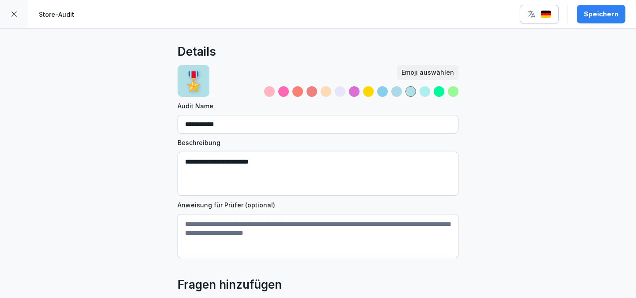
click at [422, 92] on div at bounding box center [425, 91] width 11 height 11
click at [415, 92] on div at bounding box center [411, 91] width 11 height 11
click at [423, 74] on div "Emoji auswählen" at bounding box center [428, 73] width 53 height 10
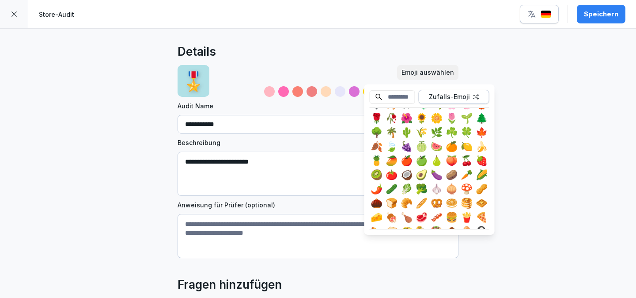
scroll to position [1050, 0]
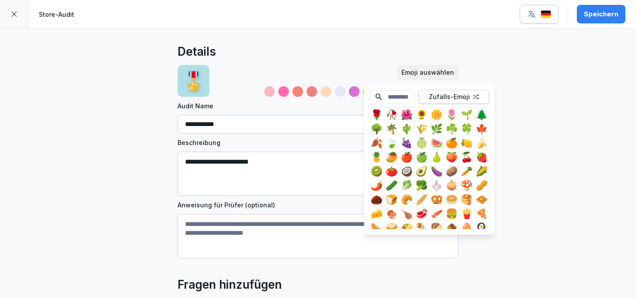
click at [425, 185] on div "🥦" at bounding box center [422, 185] width 14 height 14
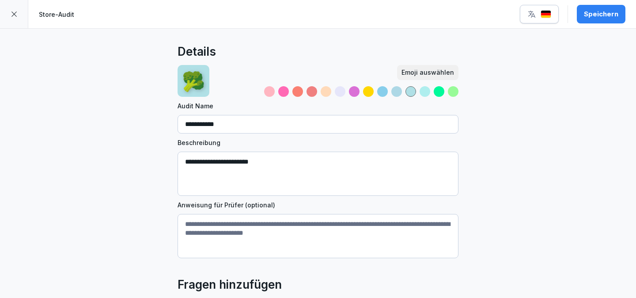
click at [604, 18] on div "Speichern" at bounding box center [601, 14] width 34 height 10
click at [18, 8] on div at bounding box center [14, 14] width 28 height 28
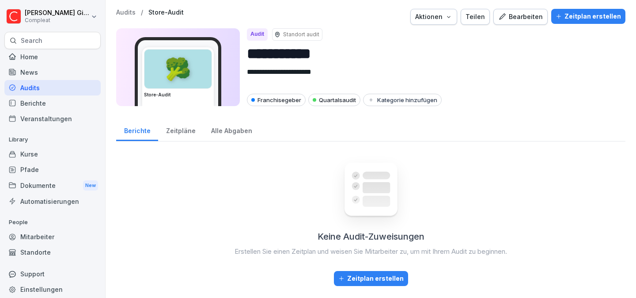
click at [195, 125] on div "Zeitpläne" at bounding box center [180, 129] width 45 height 23
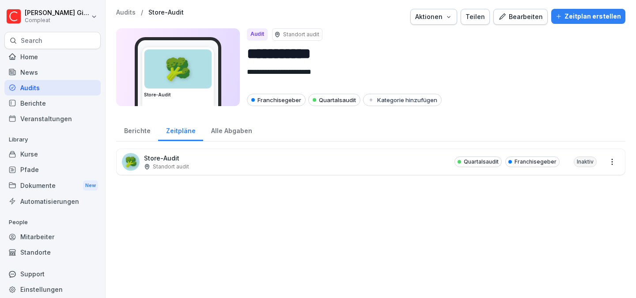
click at [52, 152] on div "Kurse" at bounding box center [52, 153] width 96 height 15
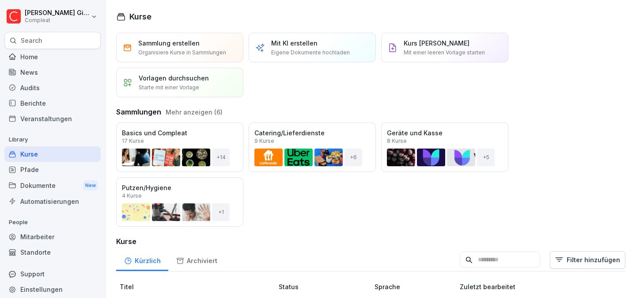
click at [342, 42] on div "Mit KI erstellen Eigene Dokumente hochladen" at bounding box center [310, 47] width 79 height 18
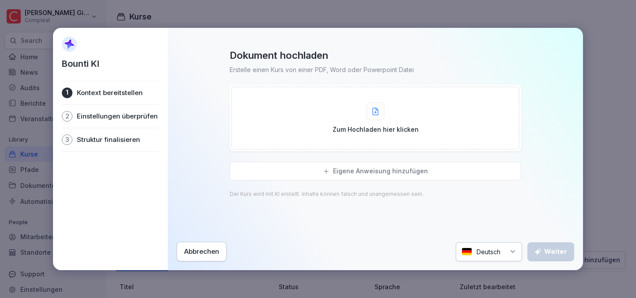
click at [209, 255] on div "Abbrechen" at bounding box center [201, 252] width 35 height 10
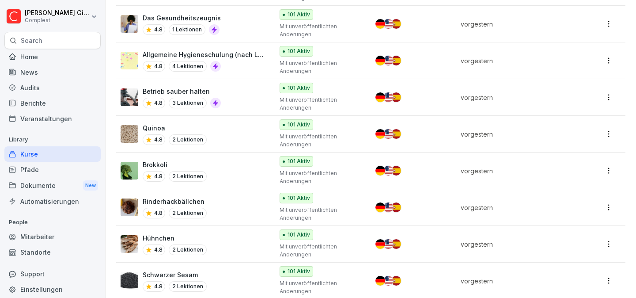
scroll to position [557, 0]
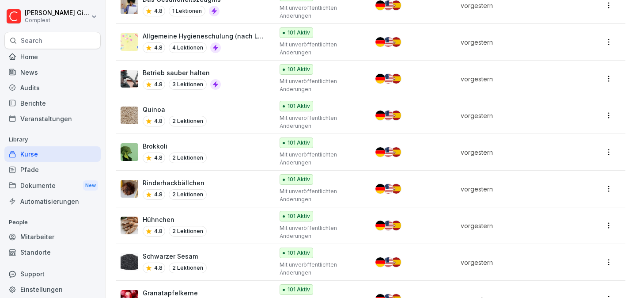
click at [263, 43] on div "4.8 4 Lektionen" at bounding box center [204, 47] width 122 height 11
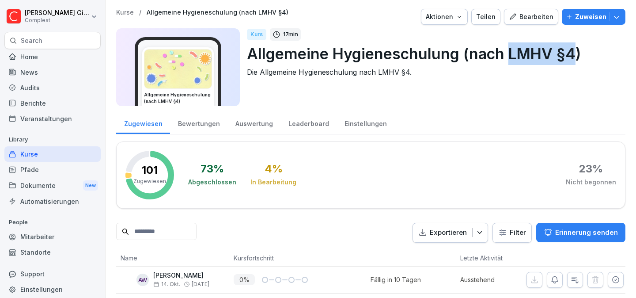
drag, startPoint x: 574, startPoint y: 55, endPoint x: 507, endPoint y: 55, distance: 66.7
click at [507, 55] on p "Allgemeine Hygieneschulung (nach LMHV §4)" at bounding box center [433, 53] width 372 height 23
click at [83, 153] on div "Kurse" at bounding box center [52, 153] width 96 height 15
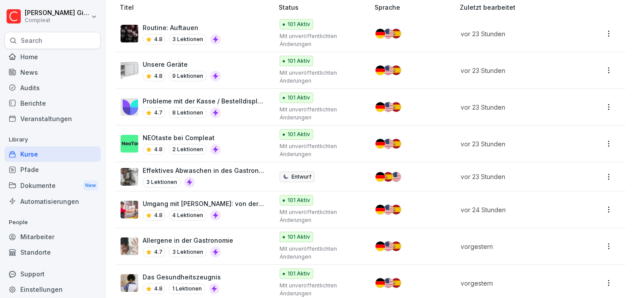
scroll to position [228, 0]
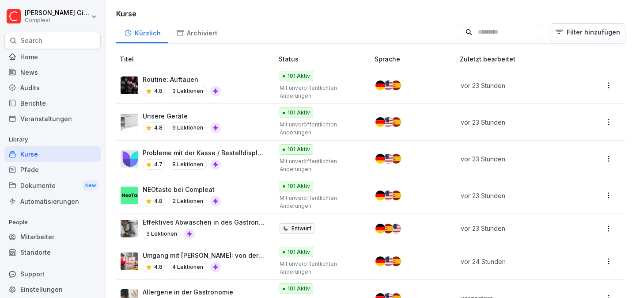
click at [248, 91] on div "Routine: Auftauen 4.8 3 Lektionen" at bounding box center [193, 86] width 144 height 22
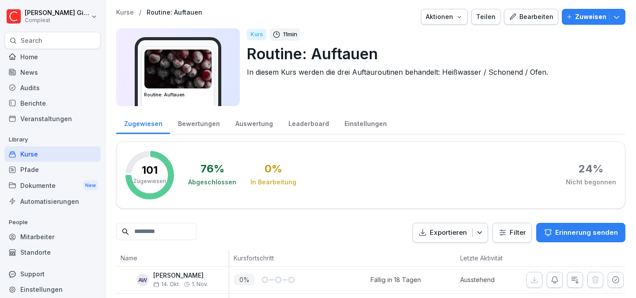
click at [61, 151] on div "Kurse" at bounding box center [52, 153] width 96 height 15
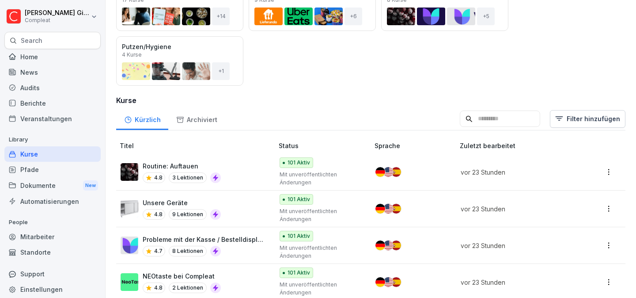
scroll to position [171, 0]
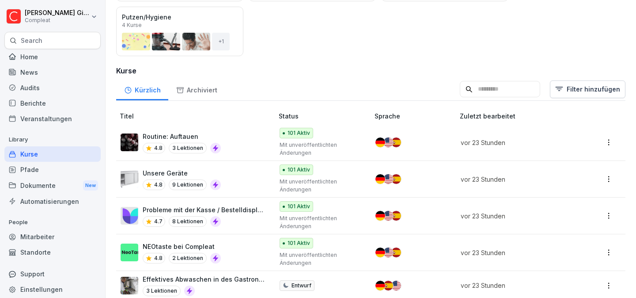
click at [243, 142] on div "Routine: Auftauen 4.8 3 Lektionen" at bounding box center [193, 143] width 144 height 22
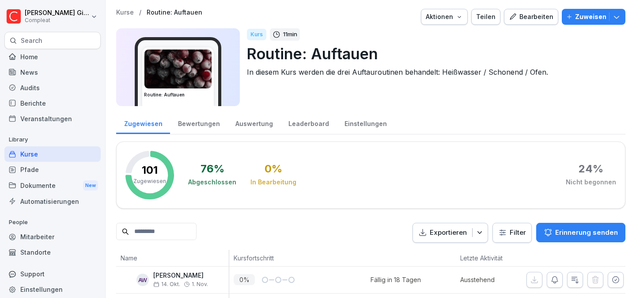
click at [549, 23] on button "Bearbeiten" at bounding box center [531, 17] width 54 height 16
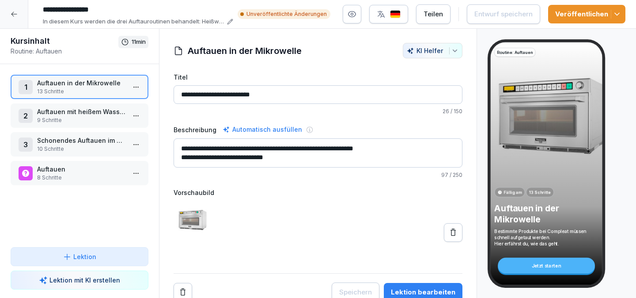
click at [593, 23] on button "Veröffentlichen" at bounding box center [586, 14] width 77 height 19
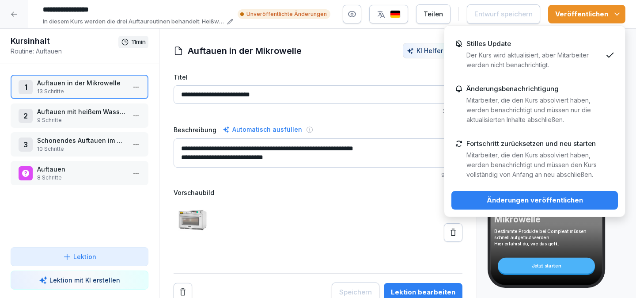
click at [539, 113] on p "Mitarbeiter, die den Kurs absolviert haben, werden benachrichtigt und müssen nu…" at bounding box center [535, 109] width 136 height 29
click at [114, 198] on div "1 Auftauen in der Mikrowelle 13 Schritte 2 Auftauen mit heißem Wasser 9 Schritt…" at bounding box center [79, 155] width 159 height 183
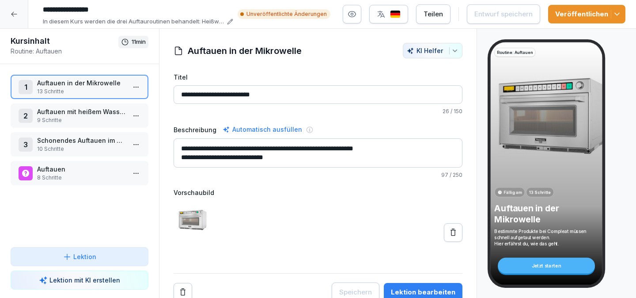
click at [64, 170] on p "Auftauen" at bounding box center [81, 168] width 88 height 9
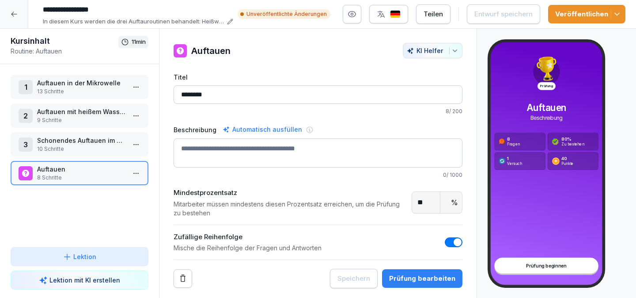
click at [81, 181] on p "8 Schritte" at bounding box center [81, 178] width 88 height 8
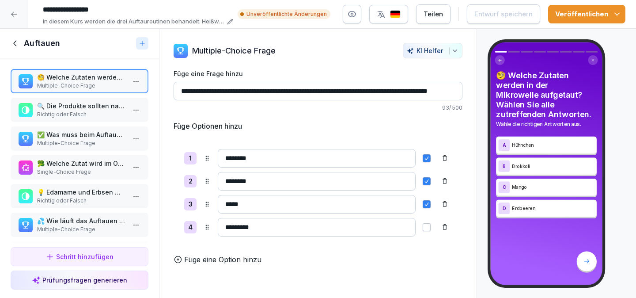
click at [81, 114] on p "Richtig oder Falsch" at bounding box center [81, 114] width 88 height 8
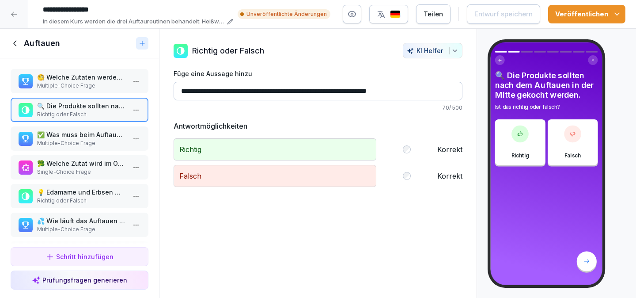
click at [84, 136] on p "✅ Was muss beim Auftauen in der Mikrowelle beachtet werden? Wählen Sie alle zut…" at bounding box center [81, 134] width 88 height 9
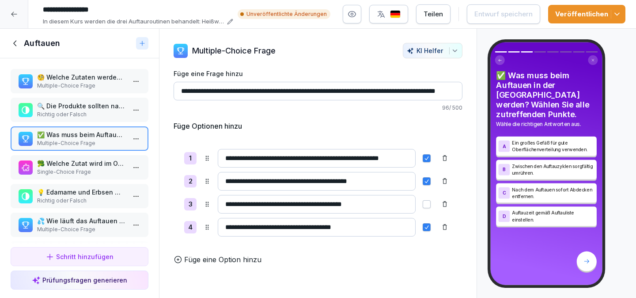
click at [341, 203] on input "**********" at bounding box center [317, 204] width 198 height 19
type input "**********"
click at [379, 140] on div "**********" at bounding box center [318, 192] width 289 height 109
click at [513, 18] on div "Entwurf speichern" at bounding box center [504, 14] width 58 height 10
click at [79, 156] on div "🥦 Welche Zutat wird im Ofen gekocht und nicht nur aufgetaut? Single-Choice Frage" at bounding box center [80, 167] width 138 height 24
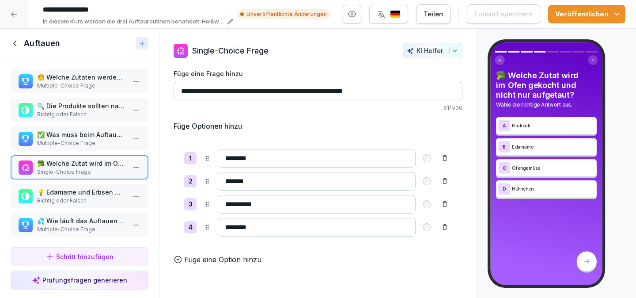
click at [354, 206] on input "**********" at bounding box center [317, 204] width 198 height 19
click at [327, 151] on input "********" at bounding box center [317, 158] width 198 height 19
click at [310, 216] on div "**********" at bounding box center [318, 192] width 289 height 109
click at [313, 221] on input "********" at bounding box center [317, 227] width 198 height 19
click at [310, 207] on input "**********" at bounding box center [317, 204] width 198 height 19
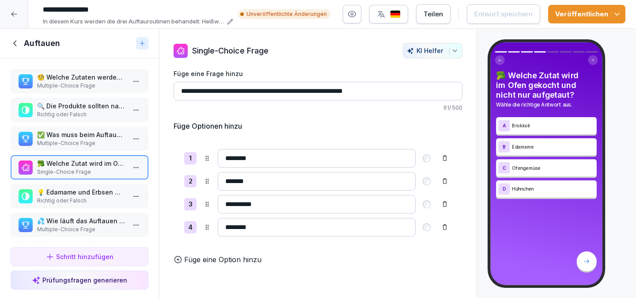
click at [136, 165] on html "**********" at bounding box center [318, 149] width 636 height 298
click at [110, 217] on div "Löschen" at bounding box center [103, 217] width 75 height 16
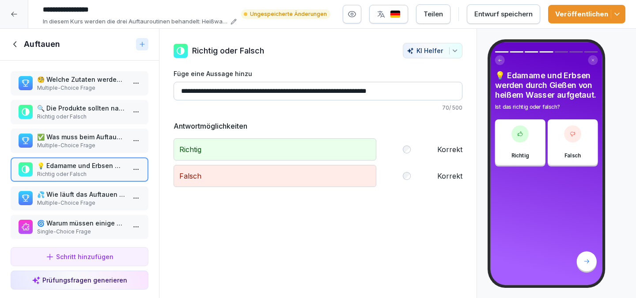
click at [103, 195] on p "💦 Wie läuft das Auftauen mit heißem Wasser ab? Wählen Sie alle richtigen Schrit…" at bounding box center [81, 194] width 88 height 9
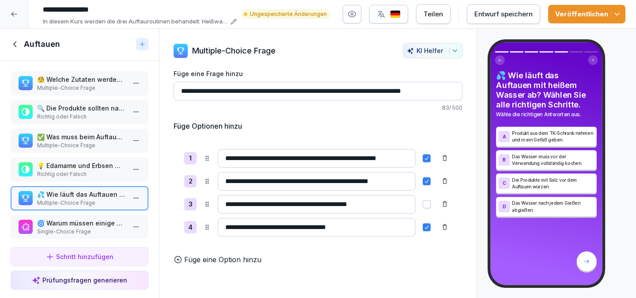
click at [320, 228] on input "**********" at bounding box center [317, 227] width 198 height 19
type input "**********"
click at [73, 225] on p "🌀 Warum müssen einige Produkte im Kühlschrank langsam aufgetaut werden?" at bounding box center [81, 222] width 88 height 9
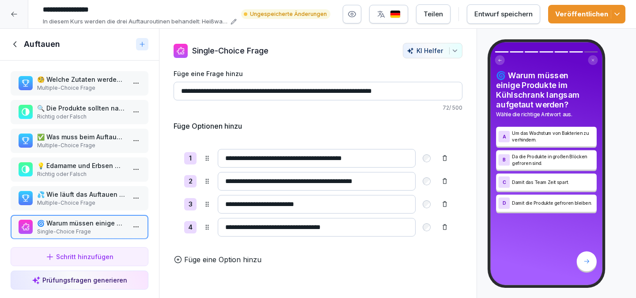
click at [394, 180] on input "**********" at bounding box center [317, 181] width 198 height 19
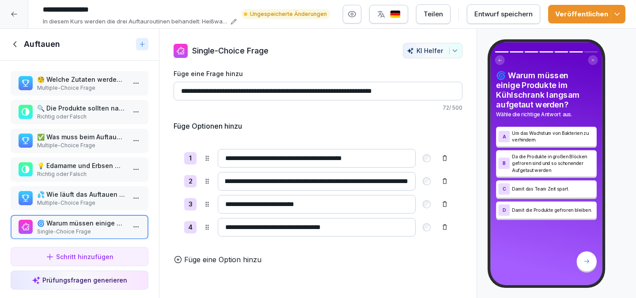
scroll to position [0, 91]
type input "**********"
click at [416, 128] on div "Füge Optionen hinzu" at bounding box center [318, 126] width 289 height 11
click at [494, 23] on button "Entwurf speichern" at bounding box center [503, 13] width 73 height 19
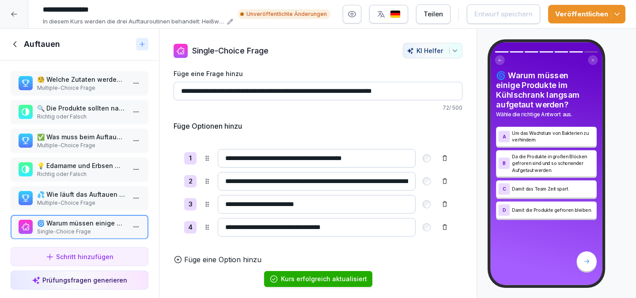
scroll to position [34, 0]
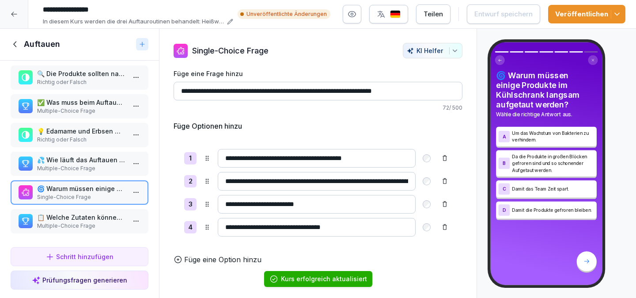
click at [97, 213] on p "📋 Welche Zutaten können nur schonend im Kühlschrank aufgetaut werden? Wählen Si…" at bounding box center [81, 217] width 88 height 9
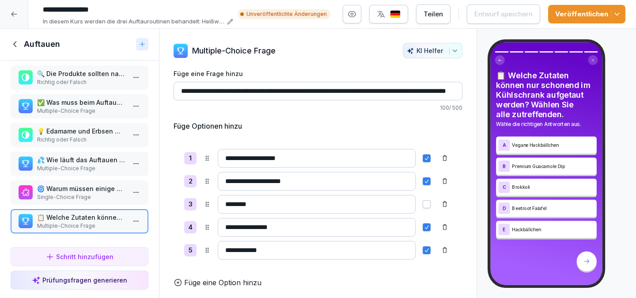
click at [249, 232] on input "**********" at bounding box center [317, 227] width 198 height 19
click at [240, 230] on input "**********" at bounding box center [317, 227] width 198 height 19
type input "**********"
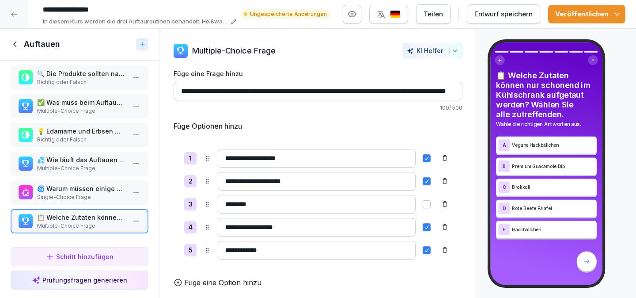
click at [218, 284] on p "Füge eine Option hinzu" at bounding box center [222, 282] width 77 height 11
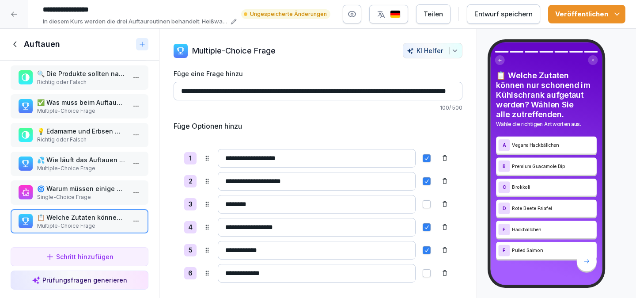
type input "**********"
click at [428, 272] on button "button" at bounding box center [427, 273] width 8 height 8
click at [315, 110] on p "100 / 500" at bounding box center [318, 108] width 289 height 8
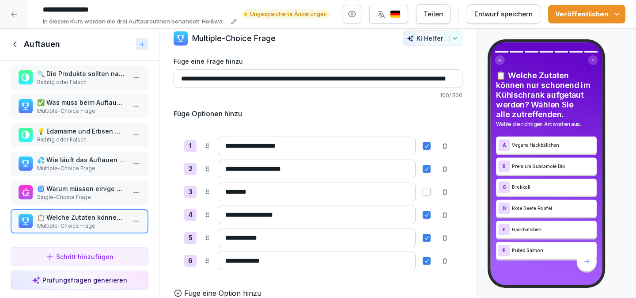
click at [510, 18] on div "Entwurf speichern" at bounding box center [504, 14] width 58 height 10
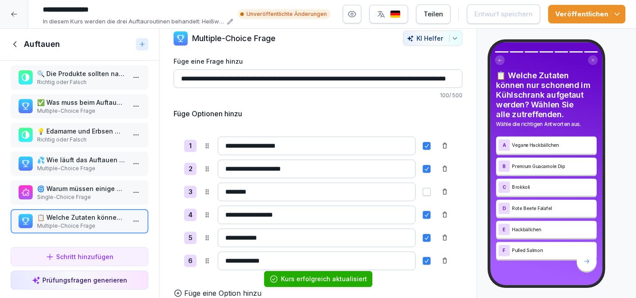
click at [232, 288] on ol "Kurs erfolgreich aktualisiert" at bounding box center [318, 279] width 172 height 38
click at [229, 292] on p "Füge eine Option hinzu" at bounding box center [222, 293] width 77 height 11
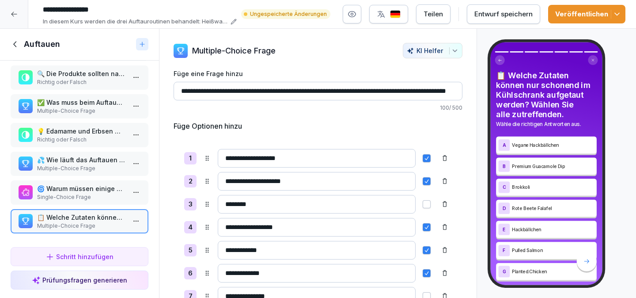
scroll to position [35, 0]
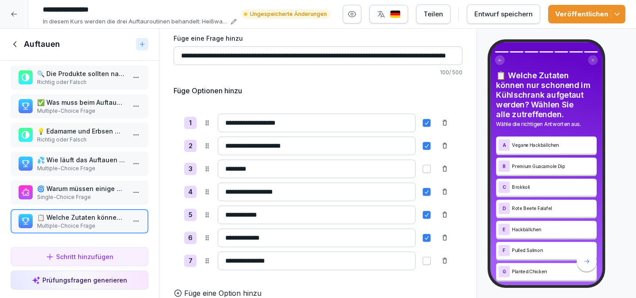
type input "**********"
click at [425, 258] on button "button" at bounding box center [427, 261] width 8 height 8
click at [395, 103] on div "**********" at bounding box center [318, 192] width 289 height 178
click at [517, 17] on div "Entwurf speichern" at bounding box center [504, 14] width 58 height 10
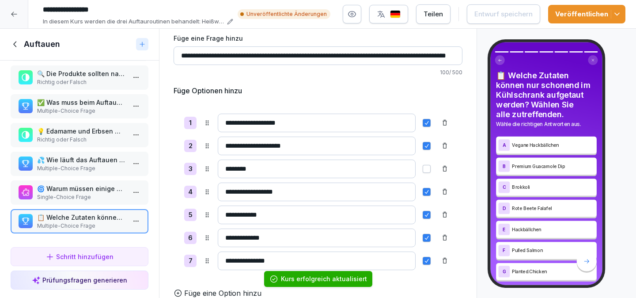
click at [216, 286] on div "**********" at bounding box center [318, 191] width 289 height 213
click at [215, 289] on p "Füge eine Option hinzu" at bounding box center [222, 293] width 77 height 11
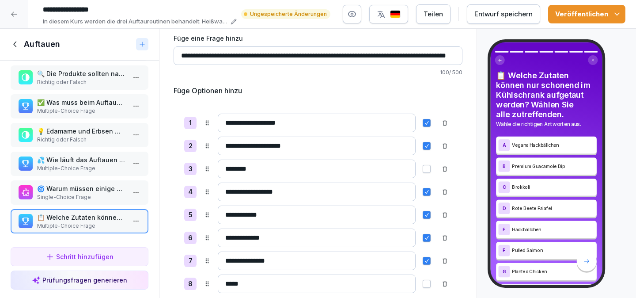
type input "*****"
click at [327, 90] on div "Füge Optionen hinzu" at bounding box center [318, 90] width 289 height 11
click at [506, 8] on button "Entwurf speichern" at bounding box center [503, 13] width 73 height 19
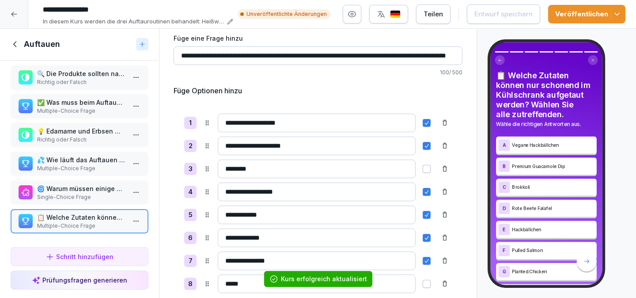
click at [20, 15] on div at bounding box center [14, 14] width 28 height 28
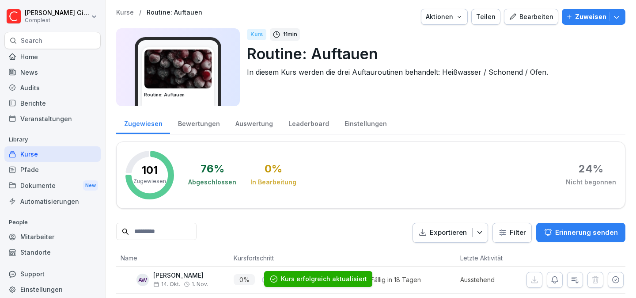
click at [530, 11] on button "Bearbeiten" at bounding box center [531, 17] width 54 height 16
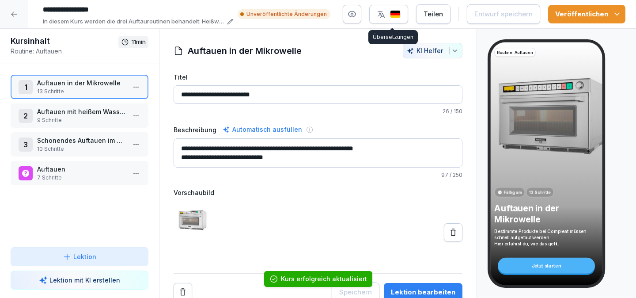
click at [398, 23] on button "button" at bounding box center [388, 14] width 39 height 19
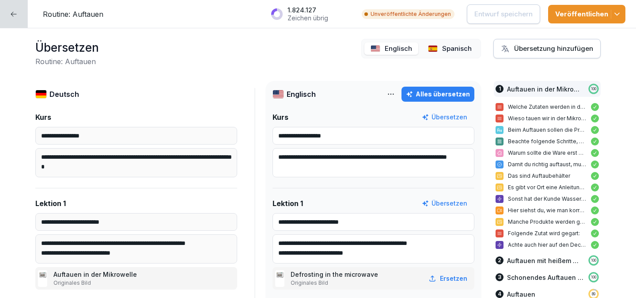
click at [421, 92] on div "Alles übersetzen" at bounding box center [438, 94] width 64 height 10
type input "**********"
type textarea "**********"
click at [455, 49] on p "Spanisch" at bounding box center [457, 49] width 30 height 10
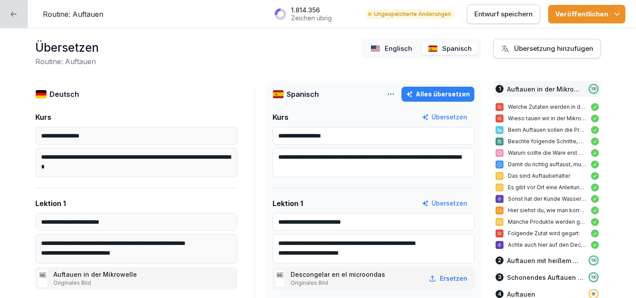
click at [437, 87] on button "Alles übersetzen" at bounding box center [438, 94] width 73 height 15
click at [505, 14] on p "Entwurf speichern" at bounding box center [504, 14] width 58 height 10
click at [16, 17] on div at bounding box center [14, 14] width 28 height 28
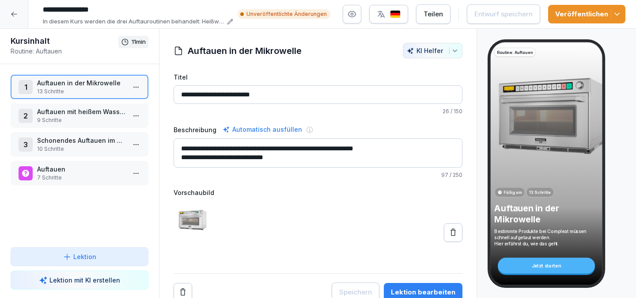
click at [11, 17] on icon at bounding box center [14, 14] width 7 height 7
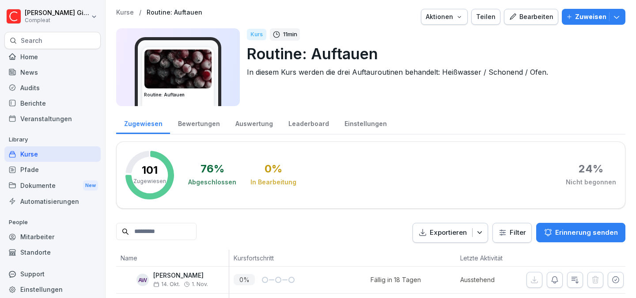
click at [72, 151] on div "Kurse" at bounding box center [52, 153] width 96 height 15
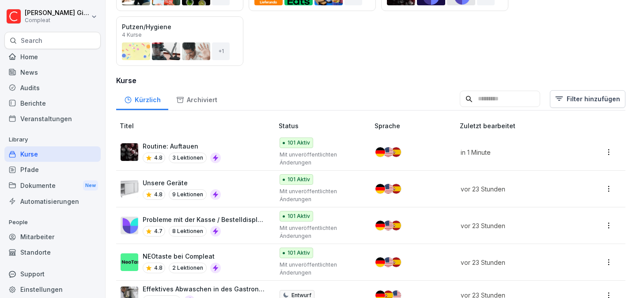
scroll to position [180, 0]
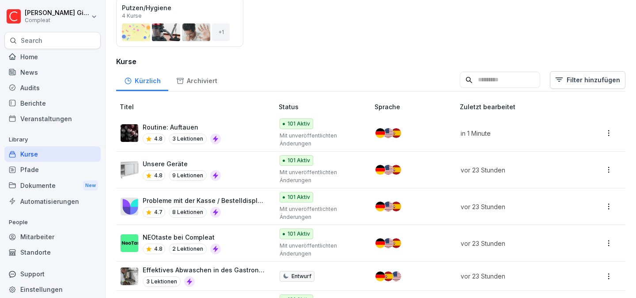
click at [262, 173] on div "Unsere Geräte 4.8 9 Lektionen" at bounding box center [193, 170] width 144 height 22
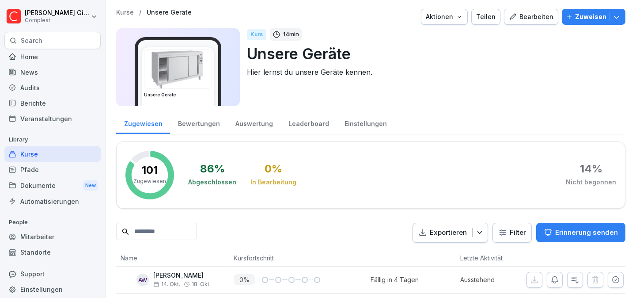
click at [524, 12] on div "Bearbeiten" at bounding box center [531, 17] width 45 height 10
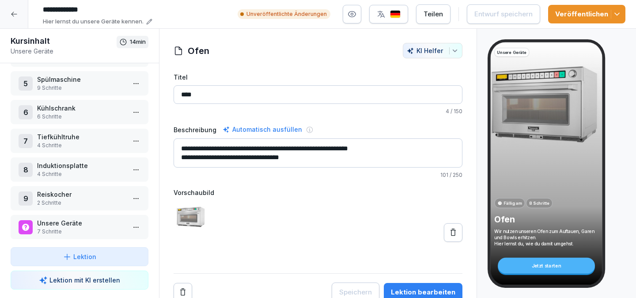
scroll to position [120, 0]
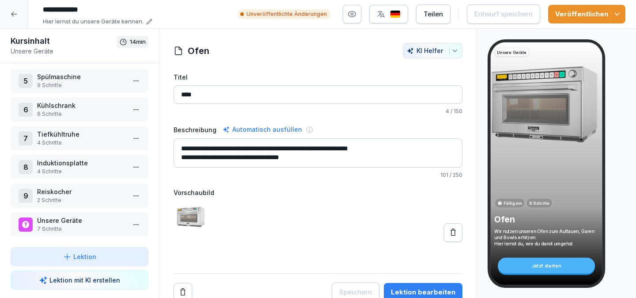
click at [103, 225] on p "7 Schritte" at bounding box center [81, 229] width 88 height 8
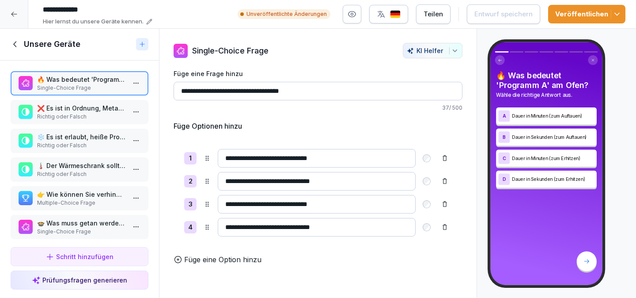
click at [83, 111] on p "❌ Es ist in Ordnung, Metallbehälter im Ofen zu verwenden." at bounding box center [81, 107] width 88 height 9
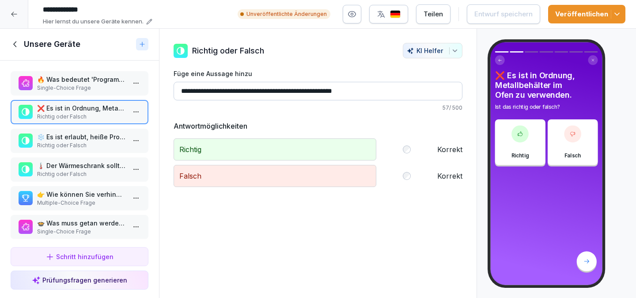
click at [79, 138] on p "❄️ Es ist erlaubt, heiße Produkte in die Saladette zu stellen." at bounding box center [81, 136] width 88 height 9
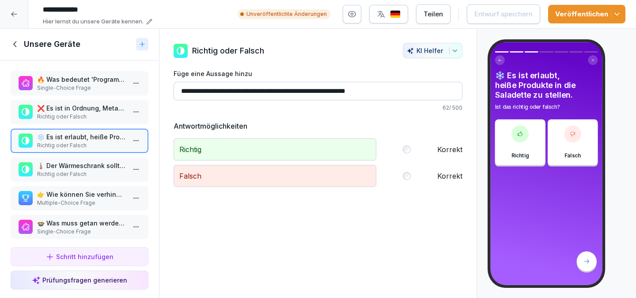
click at [79, 161] on p "🌡️ Der Wärmeschrank sollte niemals wärmer als 35 Grad werden." at bounding box center [81, 165] width 88 height 9
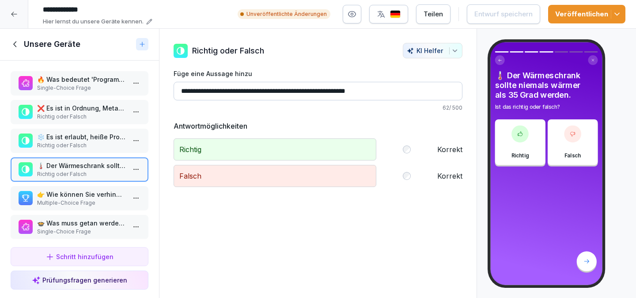
click at [79, 194] on p "👉 Wie können Sie verhindern, dass die Geschirrspülmaschine Dampf entwickelt?" at bounding box center [81, 194] width 88 height 9
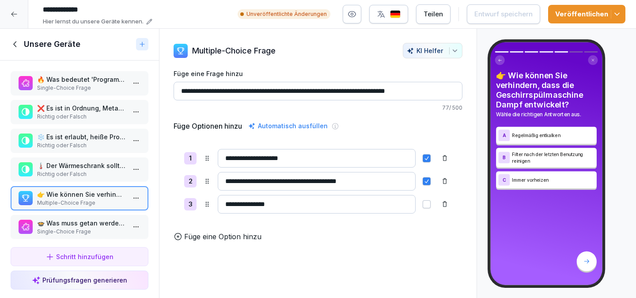
scroll to position [34, 0]
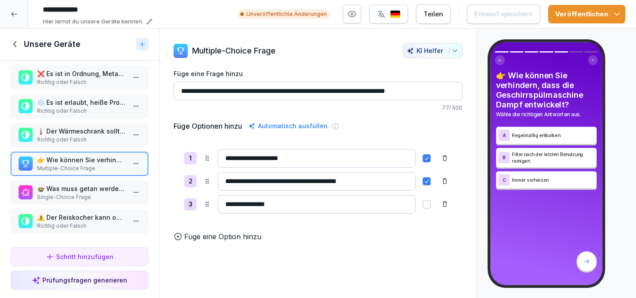
click at [80, 188] on p "🍲 Was muss getan werden, bevor der Reiskocher eingeschaltet wird?" at bounding box center [81, 188] width 88 height 9
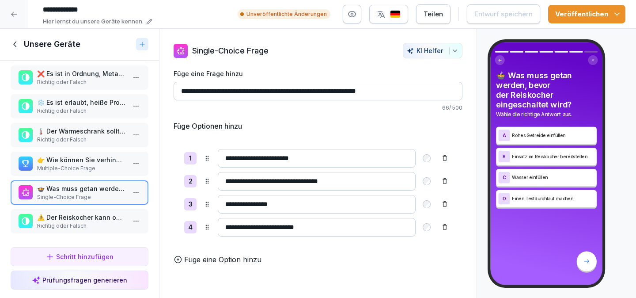
drag, startPoint x: 293, startPoint y: 207, endPoint x: 224, endPoint y: 189, distance: 71.0
click at [224, 189] on div "**********" at bounding box center [318, 192] width 289 height 109
click at [138, 190] on html "**********" at bounding box center [318, 149] width 636 height 298
click at [99, 241] on div "Löschen" at bounding box center [87, 242] width 36 height 9
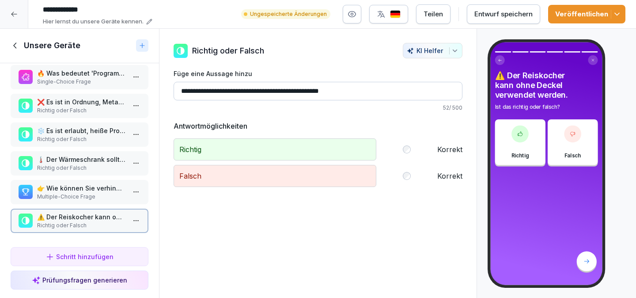
scroll to position [8, 0]
click at [297, 88] on input "**********" at bounding box center [318, 91] width 289 height 19
type input "**********"
click at [509, 15] on div "Entwurf speichern" at bounding box center [504, 14] width 58 height 10
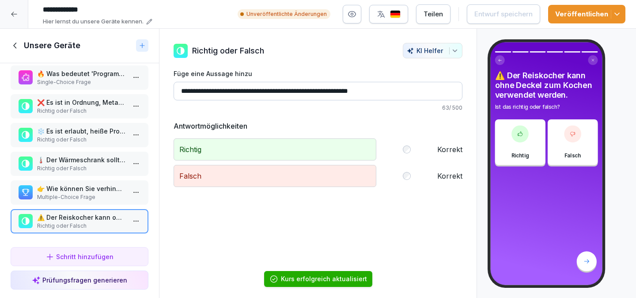
click at [20, 15] on div at bounding box center [14, 14] width 28 height 28
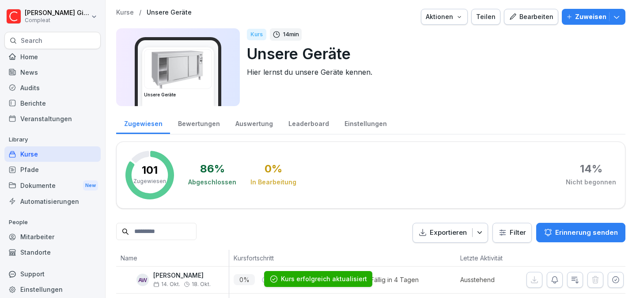
click at [75, 152] on div "Kurse" at bounding box center [52, 153] width 96 height 15
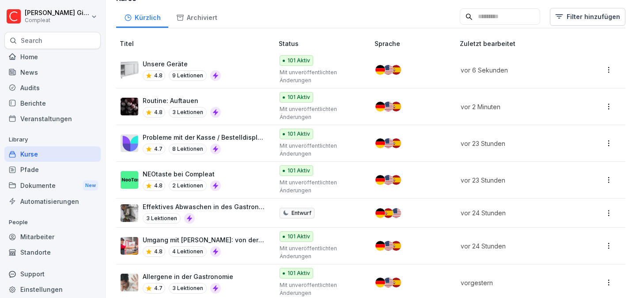
scroll to position [253, 0]
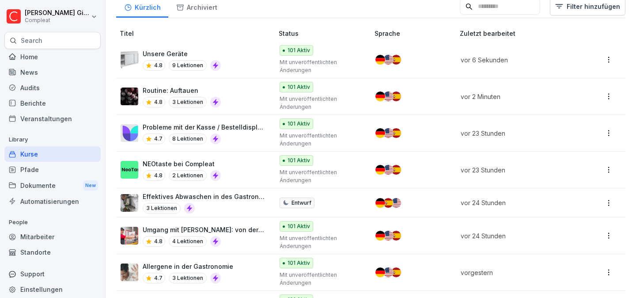
click at [239, 140] on div "4.7 8 Lektionen" at bounding box center [204, 138] width 122 height 11
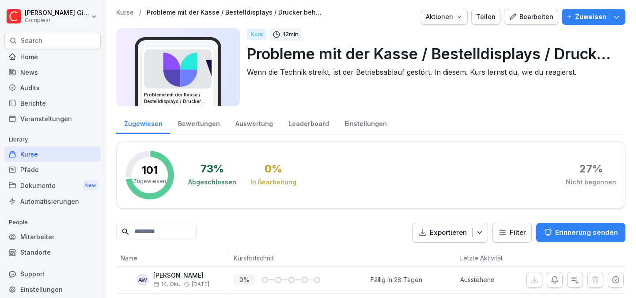
click at [517, 20] on icon "button" at bounding box center [513, 17] width 8 height 8
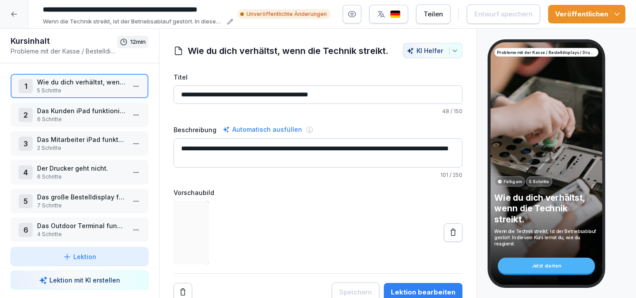
scroll to position [91, 0]
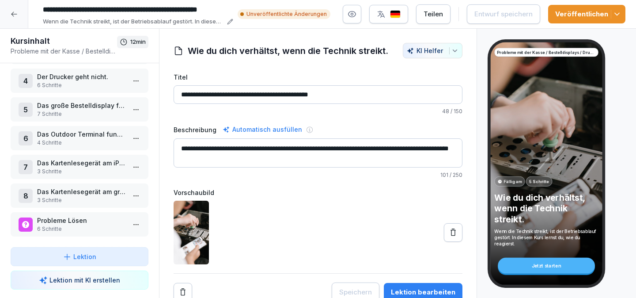
click at [76, 218] on p "Probleme Lösen" at bounding box center [81, 220] width 88 height 9
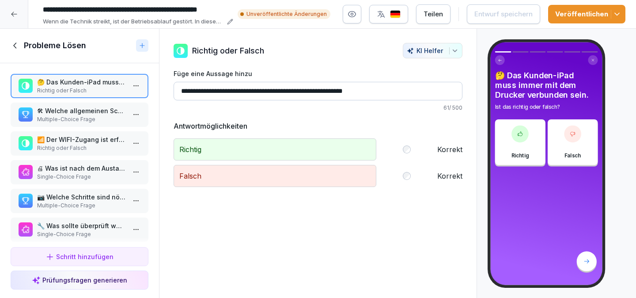
click at [84, 117] on p "Multiple-Choice Frage" at bounding box center [81, 119] width 88 height 8
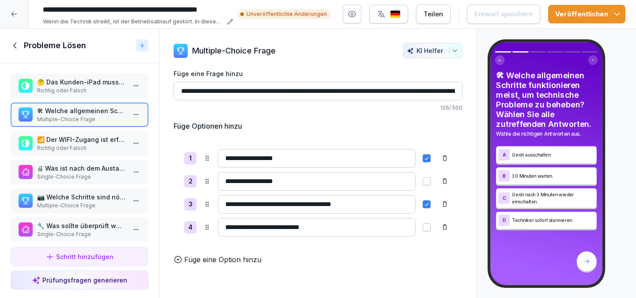
click at [80, 87] on p "Richtig oder Falsch" at bounding box center [81, 91] width 88 height 8
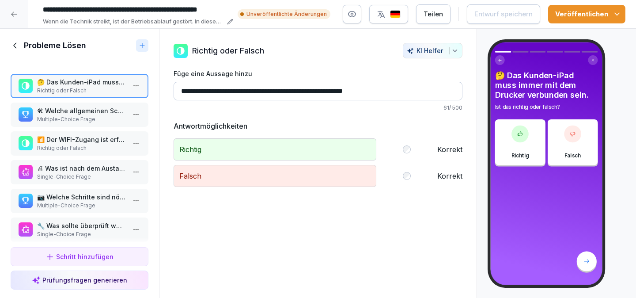
click at [80, 113] on p "🛠 Welche allgemeinen Schritte funktionieren meist, um technische Probleme zu be…" at bounding box center [81, 110] width 88 height 9
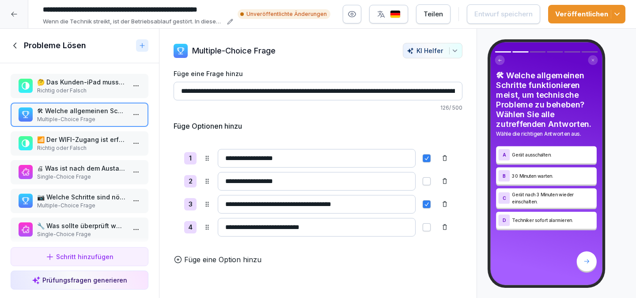
click at [78, 94] on p "Richtig oder Falsch" at bounding box center [81, 91] width 88 height 8
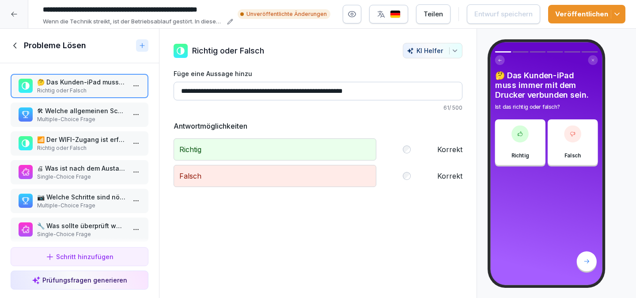
click at [75, 110] on p "🛠 Welche allgemeinen Schritte funktionieren meist, um technische Probleme zu be…" at bounding box center [81, 110] width 88 height 9
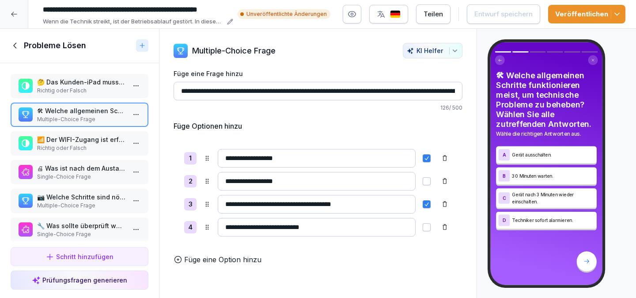
click at [87, 138] on p "📶 Der WIFI-Zugang ist erforderlich für das ordnungsgemäße Funktionieren der iPa…" at bounding box center [81, 139] width 88 height 9
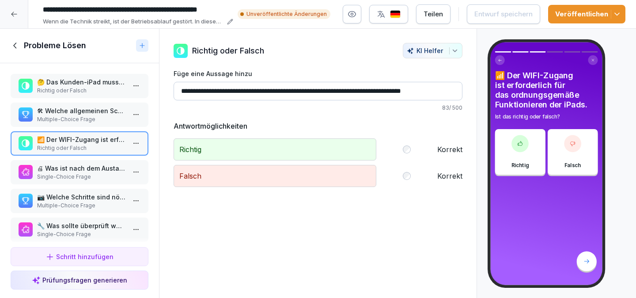
click at [89, 163] on p "🖨 Was ist nach dem Austausch der Quittungsrolle zu überprüfen, wenn der Druck n…" at bounding box center [81, 167] width 88 height 9
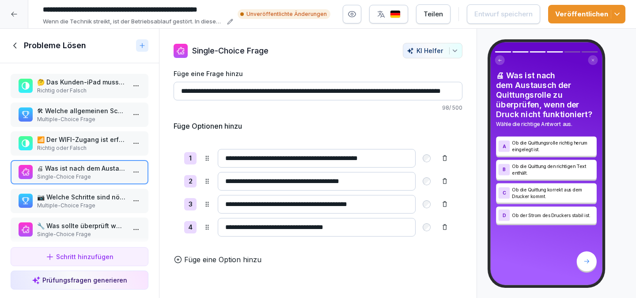
scroll to position [8, 0]
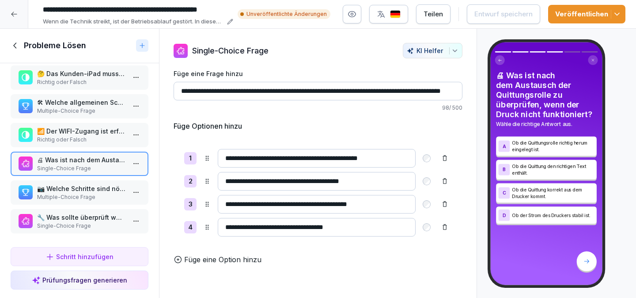
click at [86, 196] on p "Multiple-Choice Frage" at bounding box center [81, 197] width 88 height 8
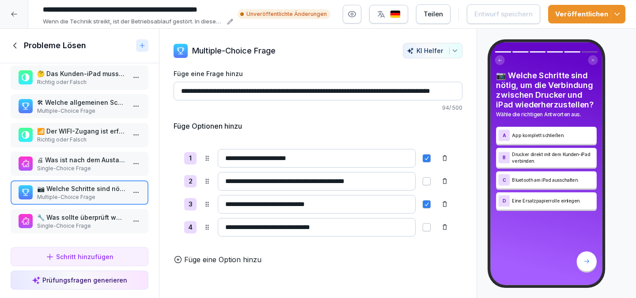
click at [86, 171] on p "Single-Choice Frage" at bounding box center [81, 168] width 88 height 8
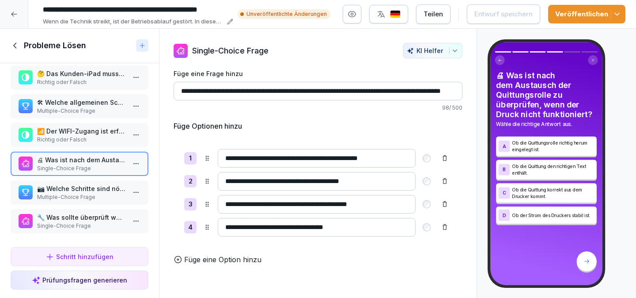
click at [448, 229] on div at bounding box center [445, 227] width 14 height 14
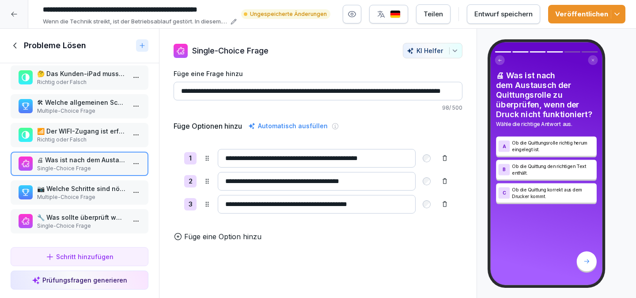
click at [84, 183] on div "📷 Welche Schritte sind nötig, um die Verbindung zwischen Drucker und iPad wiede…" at bounding box center [80, 192] width 138 height 24
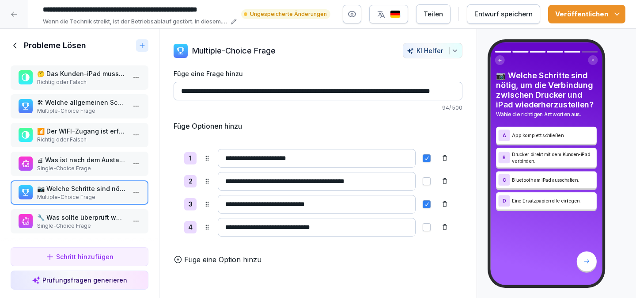
click at [84, 226] on p "Single-Choice Frage" at bounding box center [81, 226] width 88 height 8
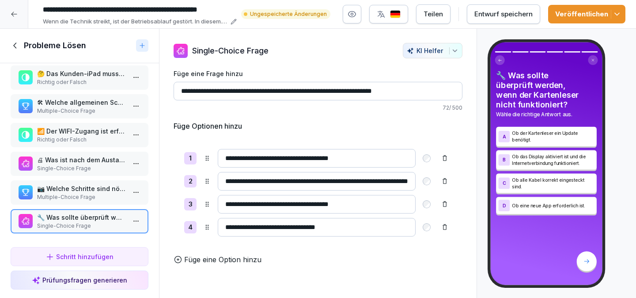
click at [510, 23] on button "Entwurf speichern" at bounding box center [503, 13] width 73 height 19
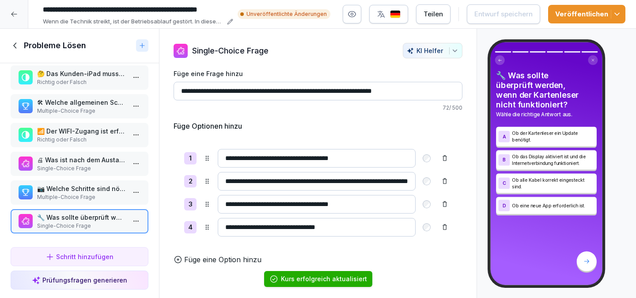
click at [18, 24] on div at bounding box center [14, 14] width 28 height 28
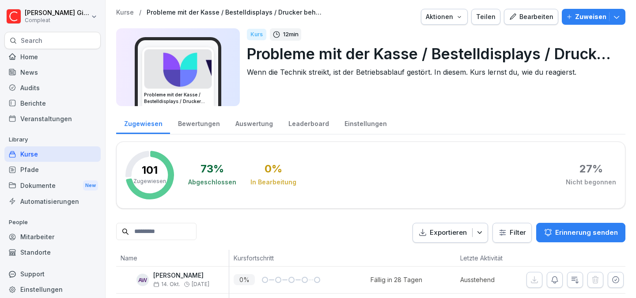
click at [58, 161] on div "Kurse" at bounding box center [52, 153] width 96 height 15
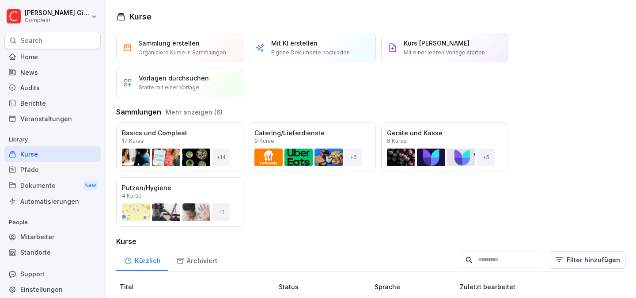
click at [200, 110] on button "Mehr anzeigen (6)" at bounding box center [194, 111] width 57 height 9
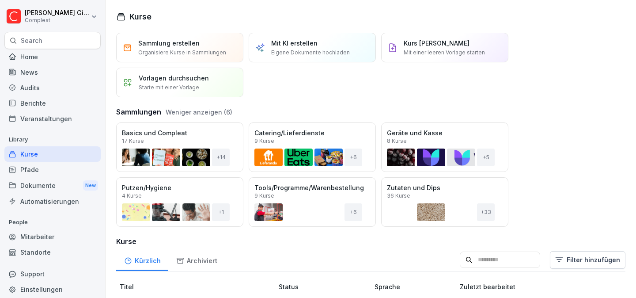
click at [200, 110] on button "Weniger anzeigen (6)" at bounding box center [199, 111] width 67 height 9
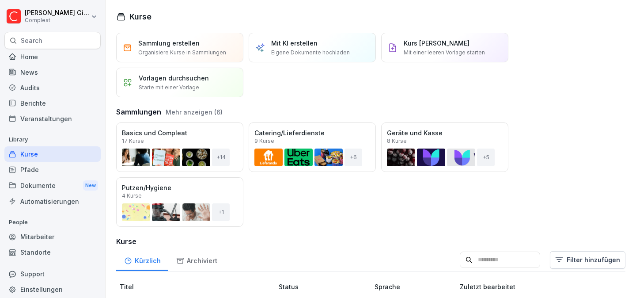
click at [200, 110] on button "Mehr anzeigen (6)" at bounding box center [194, 111] width 57 height 9
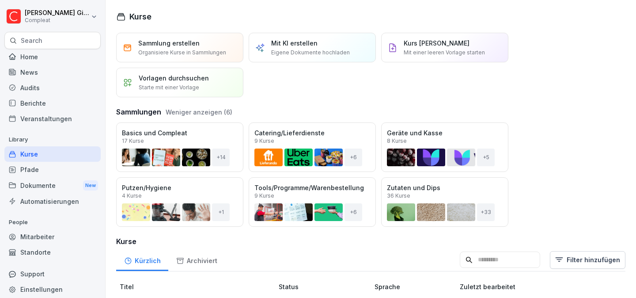
click at [200, 110] on button "Weniger anzeigen (6)" at bounding box center [199, 111] width 67 height 9
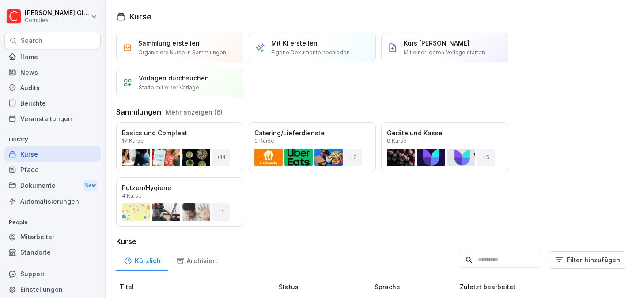
click at [200, 110] on button "Mehr anzeigen (6)" at bounding box center [194, 111] width 57 height 9
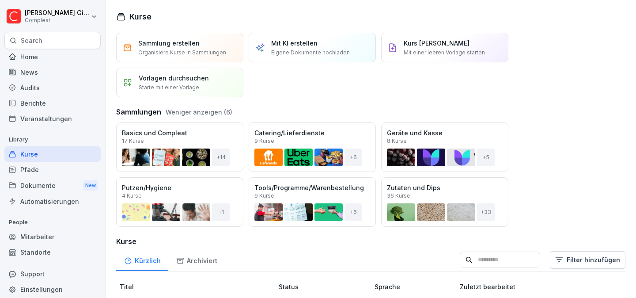
click at [200, 110] on button "Weniger anzeigen (6)" at bounding box center [199, 111] width 67 height 9
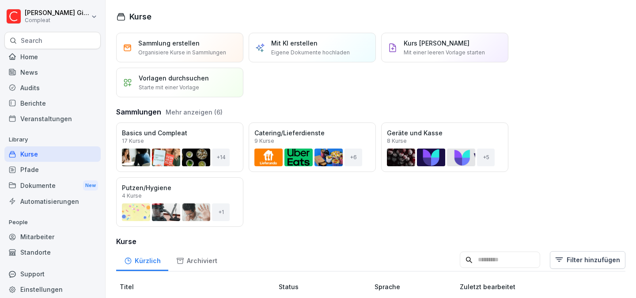
click at [200, 110] on button "Mehr anzeigen (6)" at bounding box center [194, 111] width 57 height 9
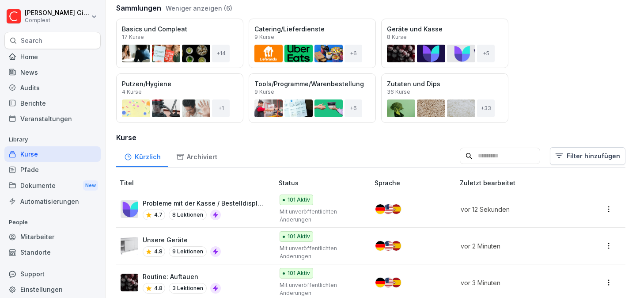
scroll to position [86, 0]
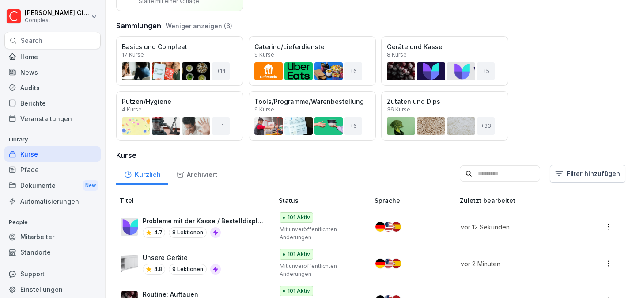
click at [0, 0] on div "Öffnen" at bounding box center [0, 0] width 0 height 0
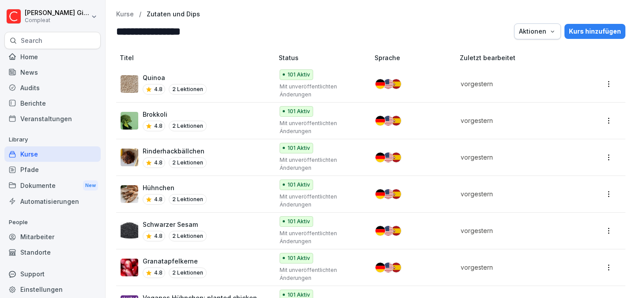
scroll to position [15, 0]
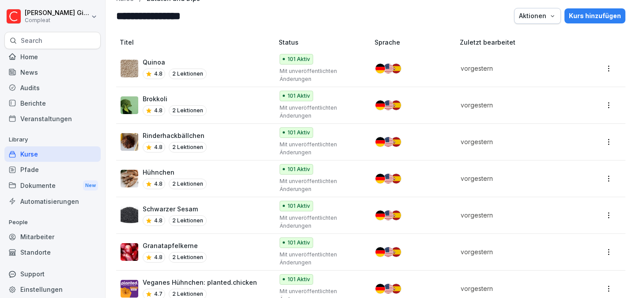
click at [236, 136] on div "Rinderhackbällchen 4.8 2 Lektionen" at bounding box center [193, 142] width 144 height 22
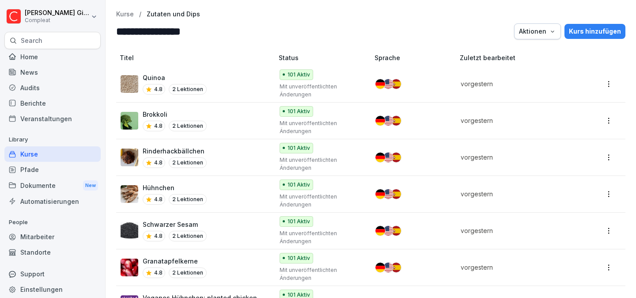
click at [61, 56] on div "Home" at bounding box center [52, 56] width 96 height 15
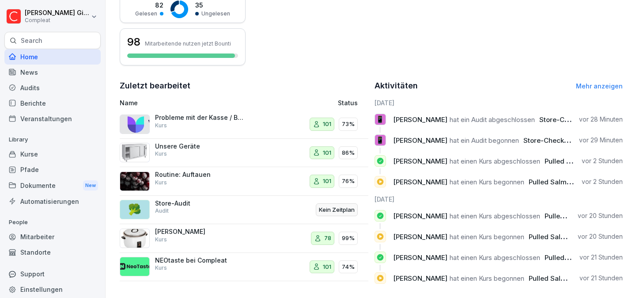
scroll to position [251, 0]
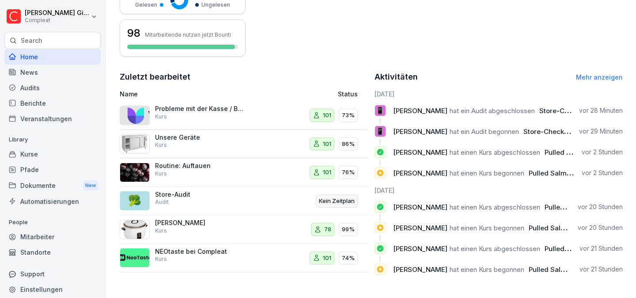
click at [50, 186] on div "Dokumente New" at bounding box center [52, 185] width 96 height 16
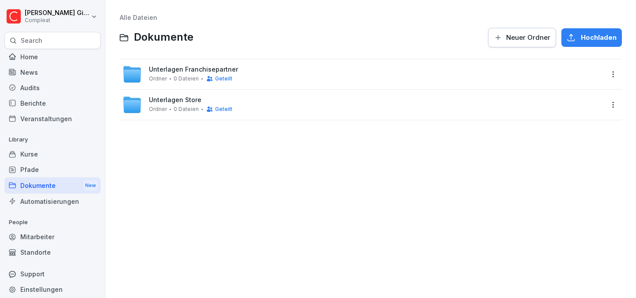
click at [523, 29] on button "Neuer Ordner" at bounding box center [522, 37] width 68 height 19
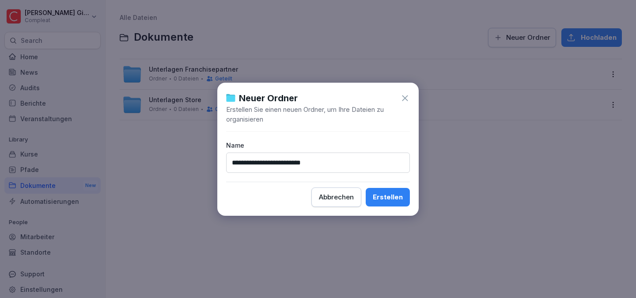
type input "**********"
click at [403, 202] on button "Erstellen" at bounding box center [388, 197] width 44 height 19
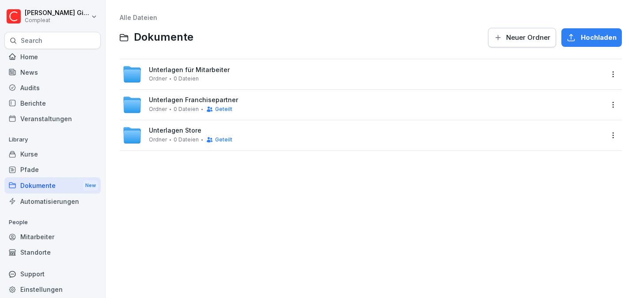
click at [300, 130] on div "Unterlagen Store Ordner 0 Dateien Geteilt" at bounding box center [362, 134] width 481 height 19
click at [149, 19] on link "Alle Dateien" at bounding box center [139, 18] width 38 height 8
click at [613, 137] on html "[PERSON_NAME] Compleat Search Home News Audits Berichte Veranstaltungen Library…" at bounding box center [318, 149] width 636 height 298
click at [579, 171] on div "Umbenennen" at bounding box center [574, 171] width 46 height 11
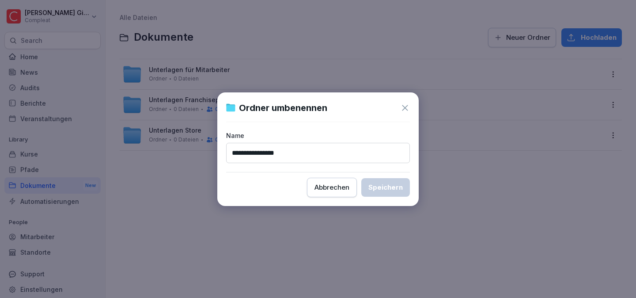
click at [304, 153] on input "**********" at bounding box center [318, 153] width 184 height 20
type input "**********"
click at [410, 182] on div "**********" at bounding box center [317, 149] width 201 height 114
click at [395, 188] on div "Speichern" at bounding box center [385, 187] width 34 height 10
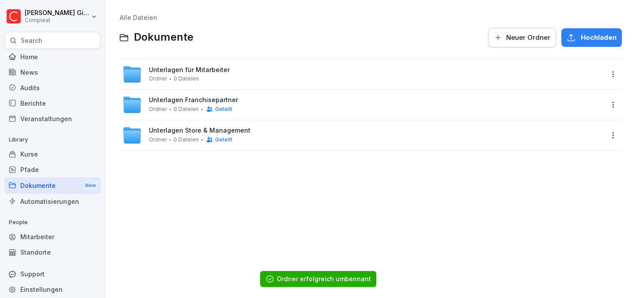
click at [613, 72] on html "[PERSON_NAME] Compleat Search Home News Audits Berichte Veranstaltungen Library…" at bounding box center [318, 149] width 636 height 298
click at [566, 143] on div "Löschen" at bounding box center [565, 145] width 29 height 11
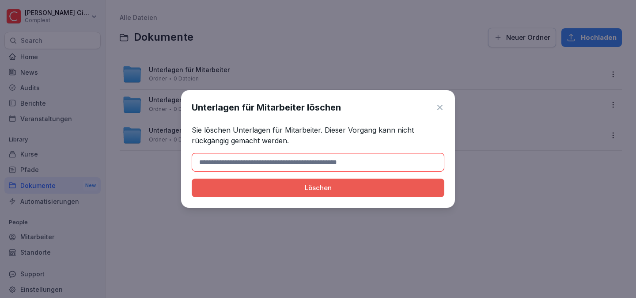
click at [331, 165] on input at bounding box center [318, 162] width 253 height 19
type input "**********"
click at [334, 185] on div "Löschen" at bounding box center [318, 188] width 239 height 10
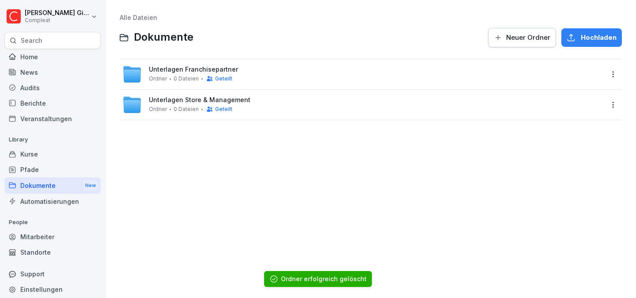
click at [89, 146] on p "Library" at bounding box center [52, 140] width 96 height 14
click at [84, 150] on div "Kurse" at bounding box center [52, 153] width 96 height 15
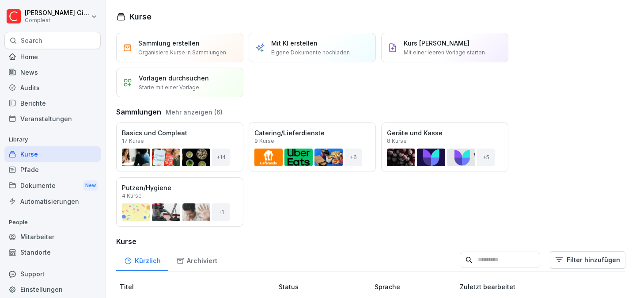
click at [330, 105] on div "Sammlungen Mehr anzeigen (6)" at bounding box center [370, 110] width 509 height 15
click at [56, 160] on div "Kurse" at bounding box center [52, 153] width 96 height 15
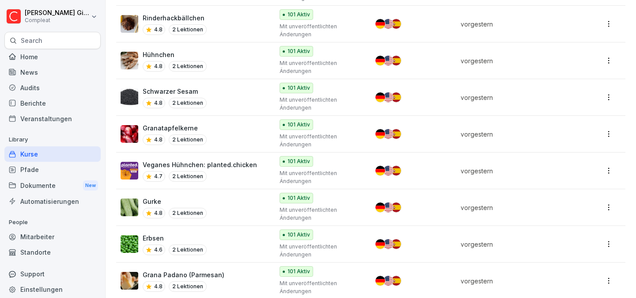
scroll to position [721, 0]
click at [69, 152] on div "Kurse" at bounding box center [52, 153] width 96 height 15
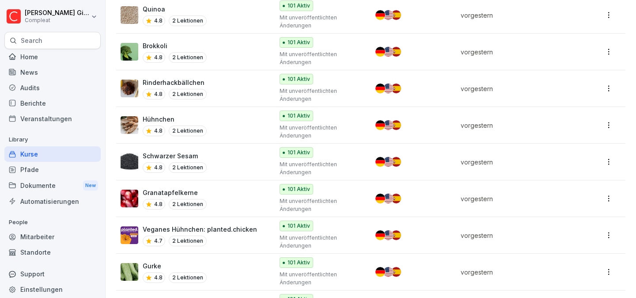
scroll to position [722, 0]
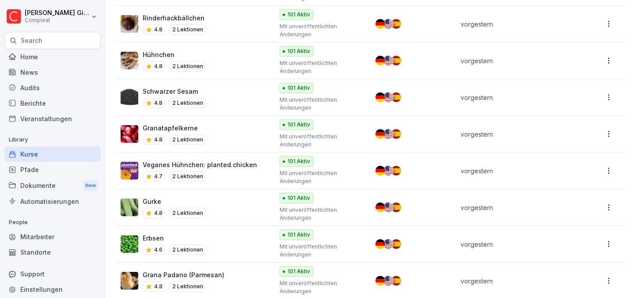
click at [78, 146] on div "Kurse" at bounding box center [52, 153] width 96 height 15
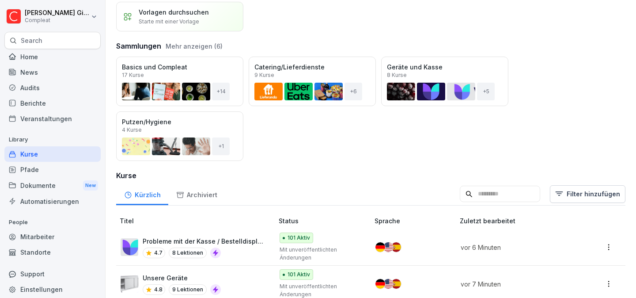
scroll to position [81, 0]
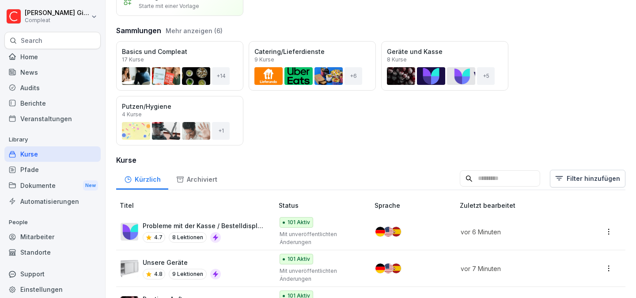
click at [501, 181] on input at bounding box center [500, 178] width 80 height 17
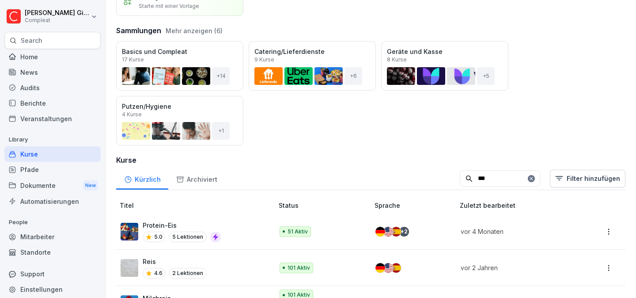
scroll to position [113, 0]
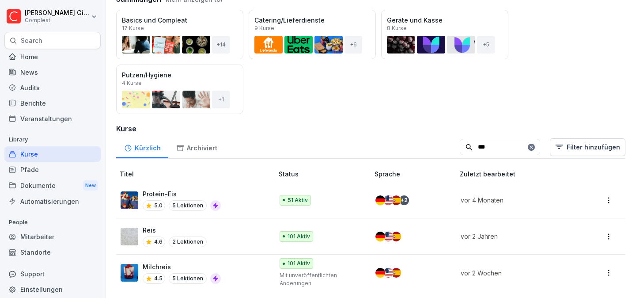
type input "***"
click at [246, 195] on div "Protein-Eis 5.0 5 Lektionen" at bounding box center [193, 200] width 144 height 22
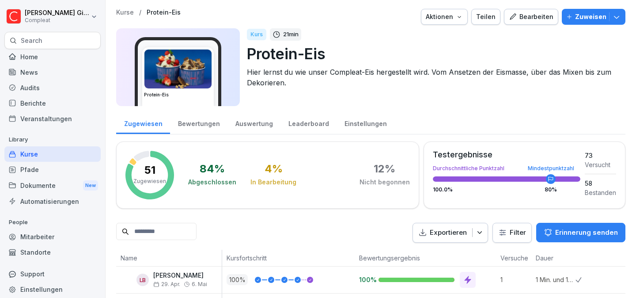
click at [463, 19] on icon "button" at bounding box center [459, 16] width 7 height 7
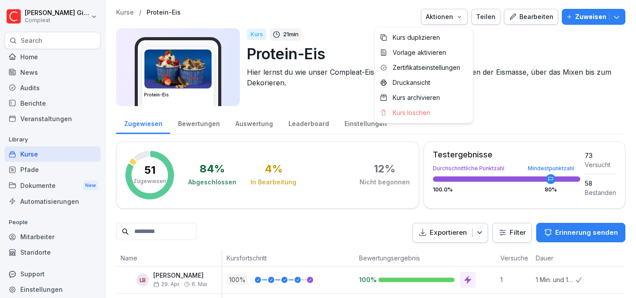
click at [528, 58] on html "[PERSON_NAME] Compleat Search Home News Audits Berichte Veranstaltungen Library…" at bounding box center [318, 149] width 636 height 298
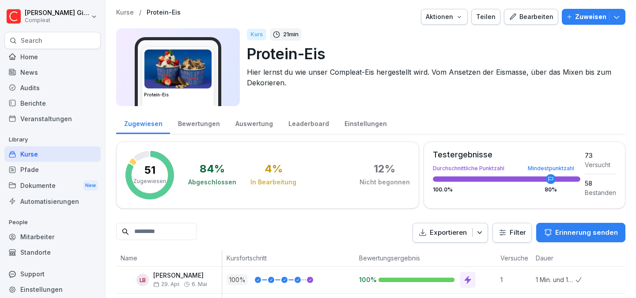
click at [377, 122] on div "Einstellungen" at bounding box center [366, 122] width 58 height 23
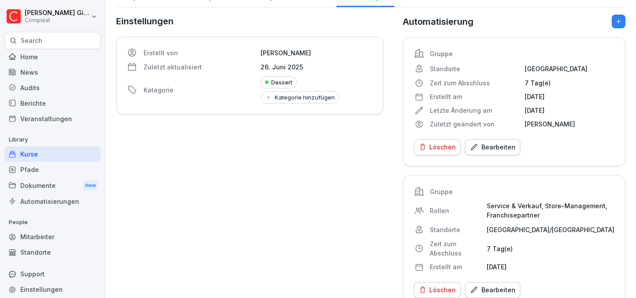
scroll to position [147, 0]
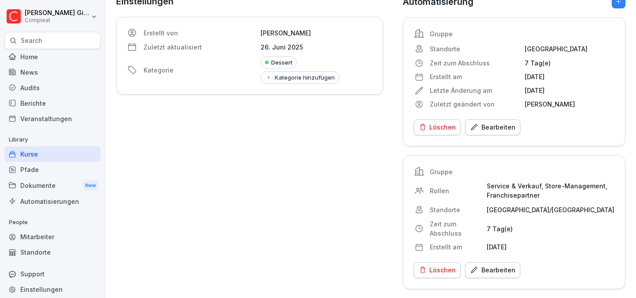
click at [494, 270] on div "Bearbeiten" at bounding box center [493, 270] width 46 height 10
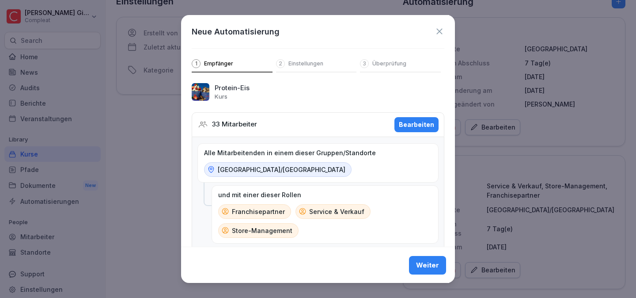
click at [302, 62] on p "Einstellungen" at bounding box center [306, 63] width 35 height 7
click at [425, 266] on div "Weiter" at bounding box center [427, 265] width 23 height 10
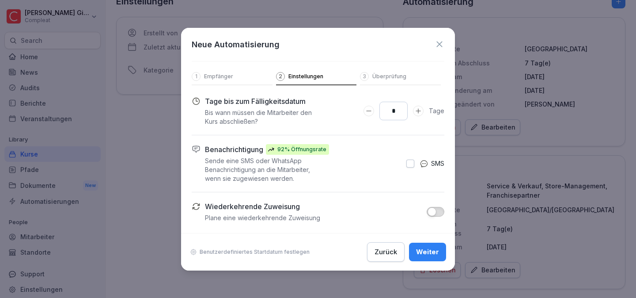
click at [444, 211] on button "button" at bounding box center [436, 212] width 18 height 10
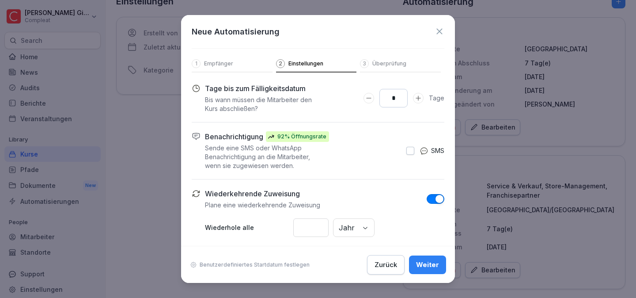
click at [338, 219] on div "* Jahr" at bounding box center [368, 227] width 151 height 19
click at [309, 225] on input "*" at bounding box center [310, 227] width 35 height 19
click at [348, 232] on div "* Jahr" at bounding box center [368, 227] width 151 height 19
click at [357, 222] on div "* Monat Tag Monat Jahr" at bounding box center [368, 227] width 151 height 19
click at [353, 222] on div "* Tag" at bounding box center [368, 227] width 151 height 19
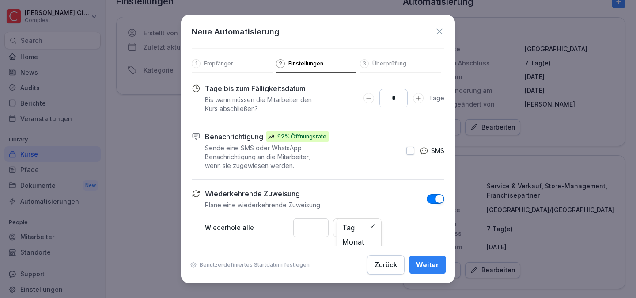
click at [368, 213] on div "Wiederkehrende Zuweisung [PERSON_NAME] eine wiederkehrende Zuweisung [PERSON_NA…" at bounding box center [324, 229] width 239 height 83
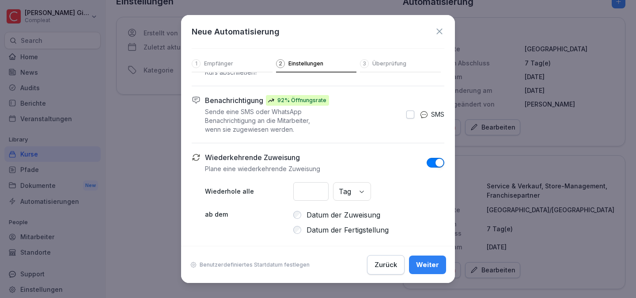
click at [363, 191] on div "* Tag" at bounding box center [368, 191] width 151 height 19
click at [266, 217] on p "ab dem" at bounding box center [249, 233] width 88 height 49
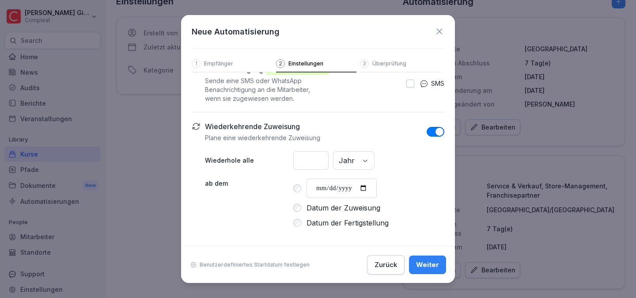
click at [369, 189] on input "**********" at bounding box center [342, 188] width 70 height 19
type input "**********"
click at [427, 263] on div "Weiter" at bounding box center [427, 264] width 23 height 10
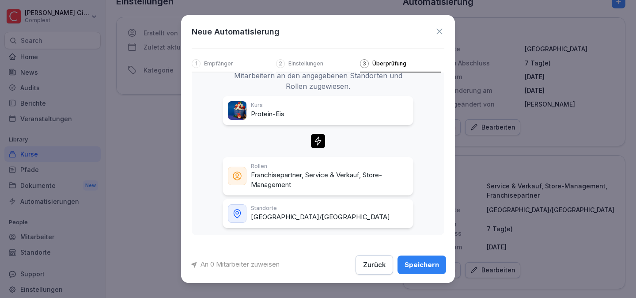
scroll to position [47, 0]
click at [427, 263] on div "Speichern" at bounding box center [422, 264] width 34 height 10
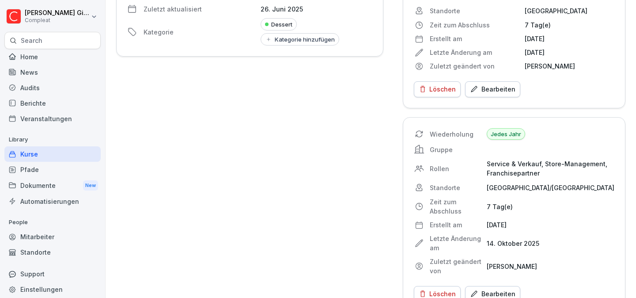
scroll to position [190, 0]
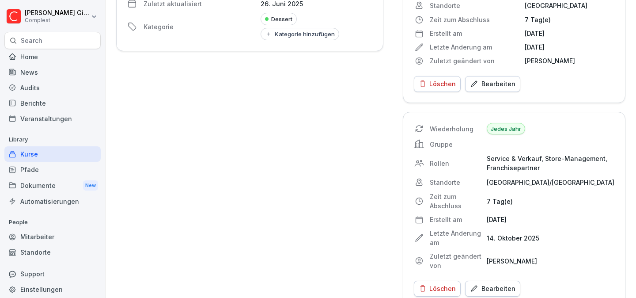
click at [57, 59] on div "Home" at bounding box center [52, 56] width 96 height 15
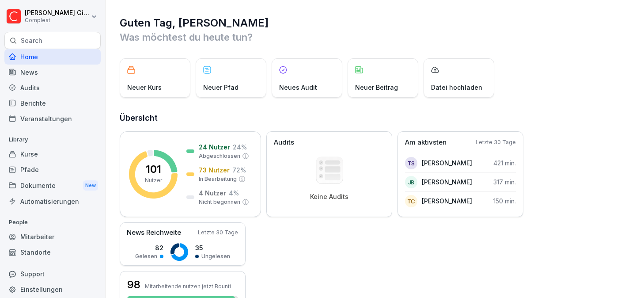
click at [77, 80] on div "Audits" at bounding box center [52, 87] width 96 height 15
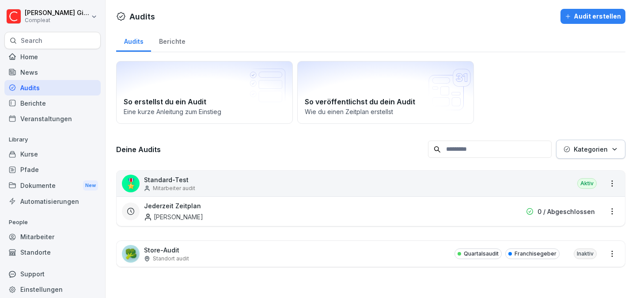
click at [425, 257] on div "🥦 Store-Audit Standort audit Quartalsaudit Franchisegeber Inaktiv" at bounding box center [371, 254] width 509 height 26
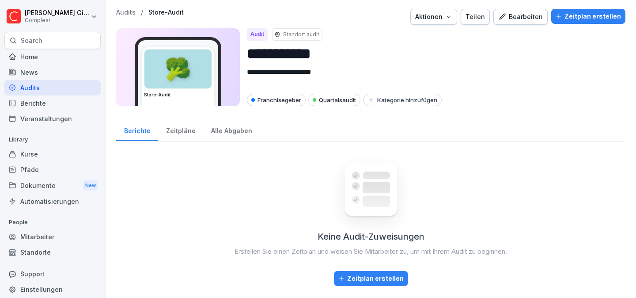
click at [372, 274] on div "Zeitplan erstellen" at bounding box center [370, 279] width 65 height 10
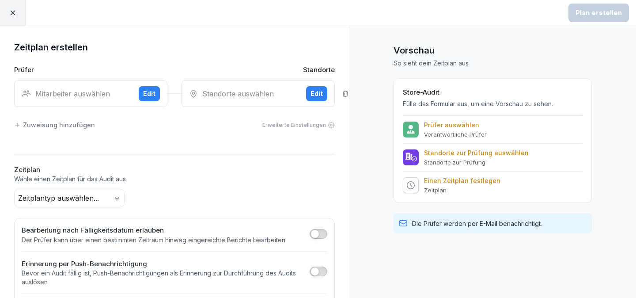
click at [116, 97] on div "Mitarbeiter auswählen" at bounding box center [77, 93] width 110 height 11
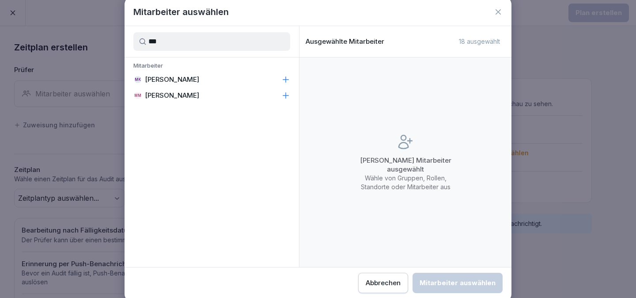
type input "***"
click at [220, 79] on div "MK [PERSON_NAME]" at bounding box center [212, 80] width 175 height 16
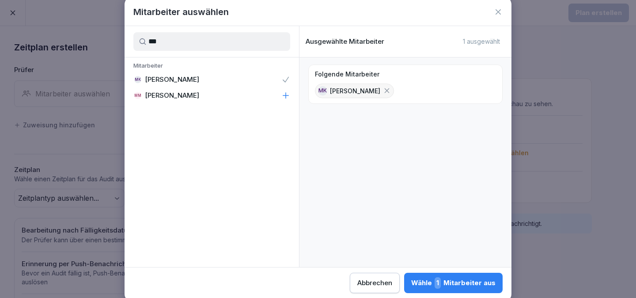
click at [485, 276] on button "Wähle 1 Mitarbeiter aus" at bounding box center [453, 283] width 99 height 20
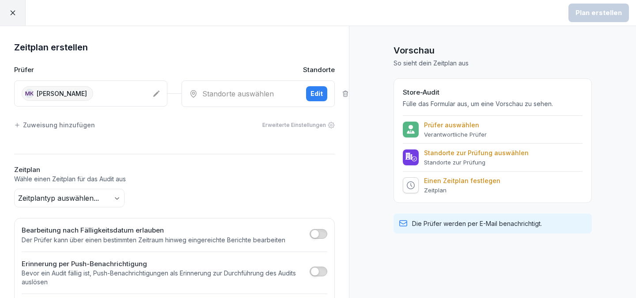
click at [262, 103] on div "Standorte auswählen Edit" at bounding box center [258, 93] width 153 height 27
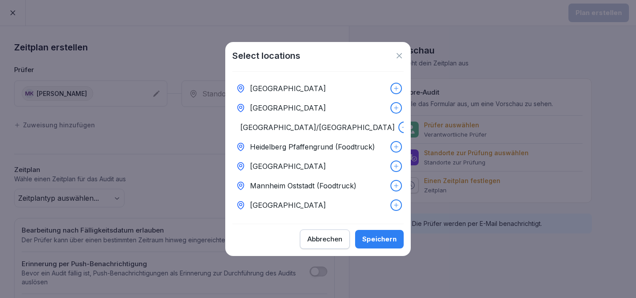
click at [397, 84] on div at bounding box center [396, 89] width 10 height 10
click at [398, 104] on div at bounding box center [396, 108] width 10 height 10
click at [399, 123] on div at bounding box center [404, 127] width 10 height 10
click at [397, 149] on icon at bounding box center [396, 147] width 6 height 6
click at [397, 160] on div "[GEOGRAPHIC_DATA]" at bounding box center [317, 165] width 171 height 19
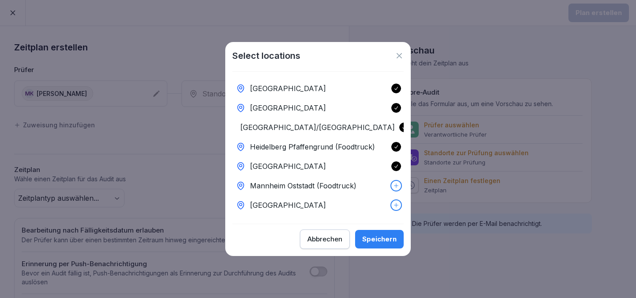
click at [397, 178] on div "Mannheim Oststadt (Foodtruck)" at bounding box center [317, 185] width 171 height 19
click at [399, 203] on icon at bounding box center [396, 205] width 6 height 6
click at [384, 239] on div "Speichern" at bounding box center [379, 239] width 34 height 10
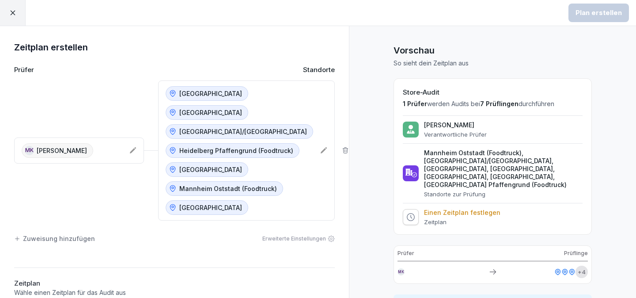
click at [127, 76] on div "Prüfer Standorte MK [PERSON_NAME] [GEOGRAPHIC_DATA] [GEOGRAPHIC_DATA] [GEOGRAPH…" at bounding box center [174, 143] width 321 height 156
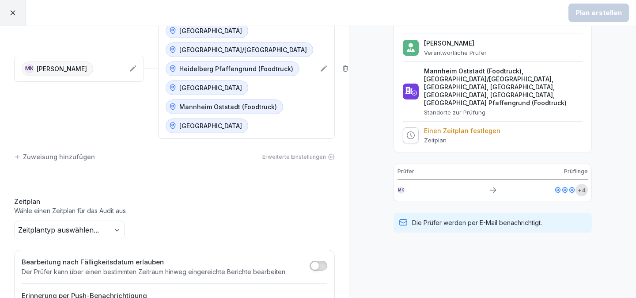
scroll to position [152, 0]
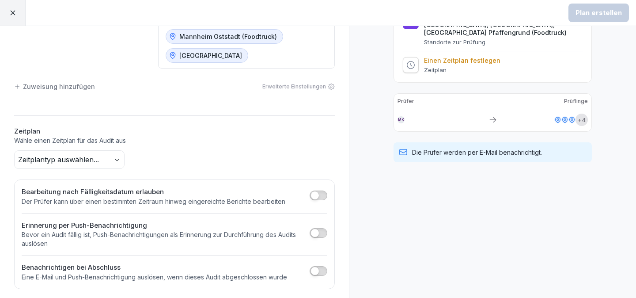
click at [283, 91] on div "Erweiterte Einstellungen" at bounding box center [298, 87] width 72 height 8
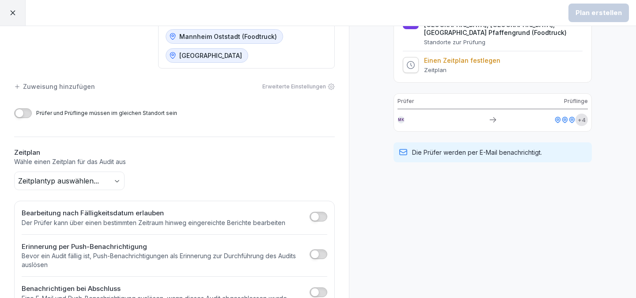
click at [283, 91] on div "Erweiterte Einstellungen" at bounding box center [298, 87] width 72 height 8
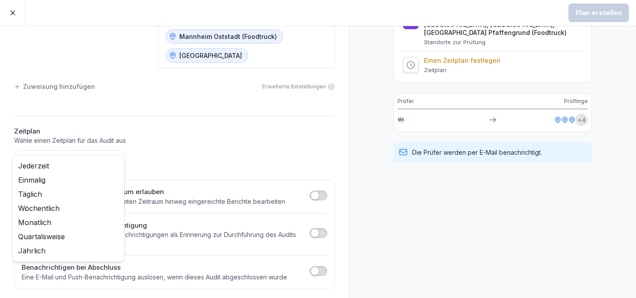
click at [103, 165] on body "Plan erstellen Zeitplan erstellen Prüfer Standorte MK [PERSON_NAME] [GEOGRAPHIC…" at bounding box center [318, 149] width 636 height 298
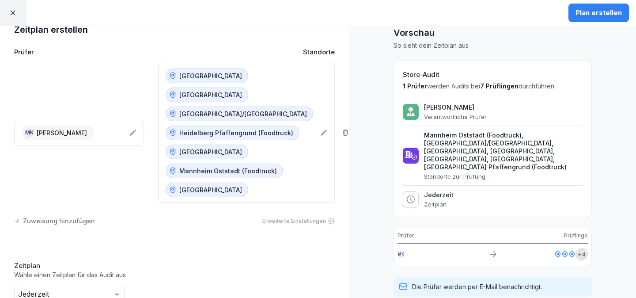
scroll to position [0, 0]
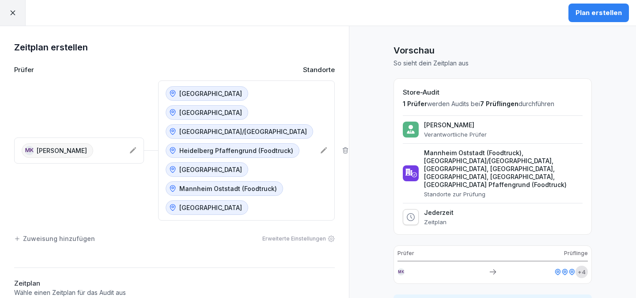
click at [108, 158] on div "MK [PERSON_NAME]" at bounding box center [72, 150] width 101 height 15
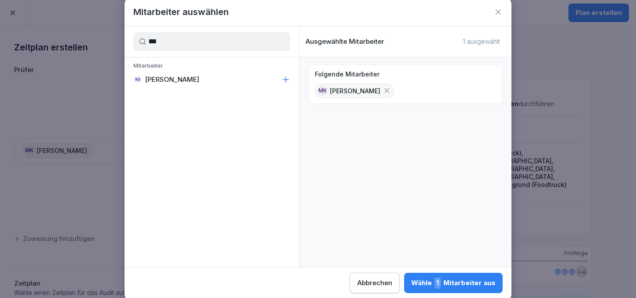
type input "***"
click at [253, 79] on div "KG [PERSON_NAME]" at bounding box center [212, 80] width 175 height 16
click at [451, 283] on div "Wähle 2 Mitarbeiter aus" at bounding box center [453, 282] width 86 height 11
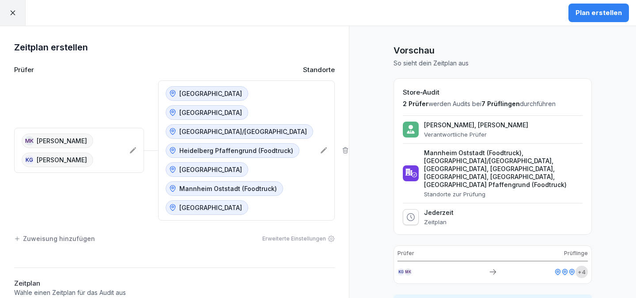
click at [583, 18] on button "Plan erstellen" at bounding box center [599, 13] width 61 height 19
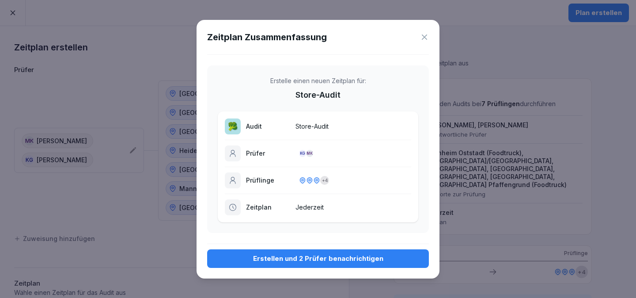
click at [289, 264] on button "Erstellen und 2 Prüfer benachrichtigen" at bounding box center [318, 258] width 222 height 19
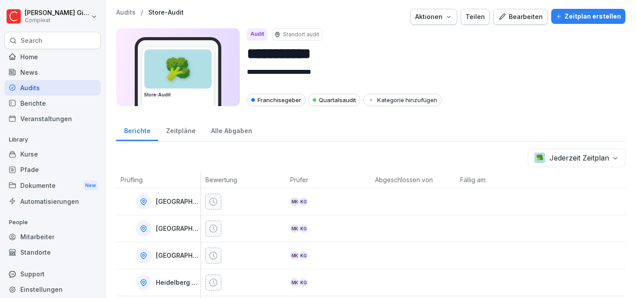
scroll to position [79, 0]
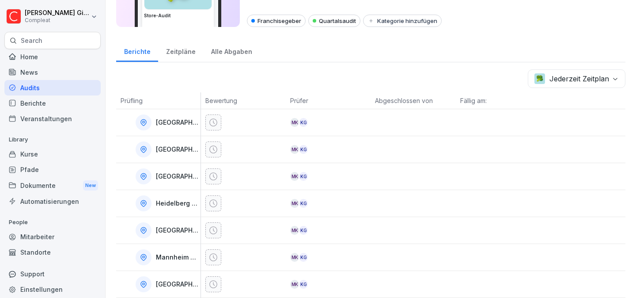
click at [37, 251] on div "Standorte" at bounding box center [52, 251] width 96 height 15
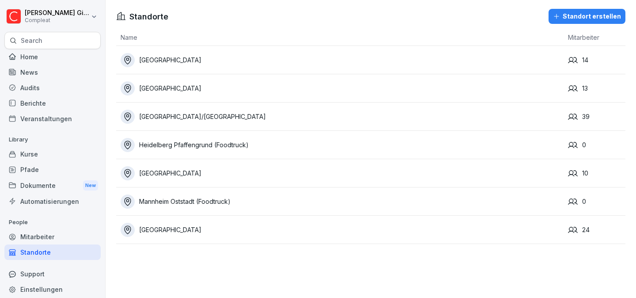
click at [304, 116] on div "[GEOGRAPHIC_DATA]/[GEOGRAPHIC_DATA]" at bounding box center [342, 117] width 443 height 14
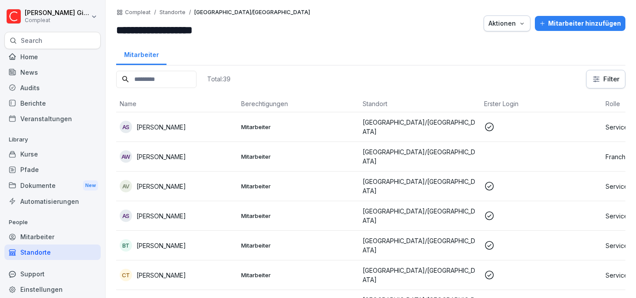
click at [516, 23] on div "Aktionen" at bounding box center [507, 24] width 37 height 10
click at [309, 34] on html "**********" at bounding box center [318, 149] width 636 height 298
click at [195, 47] on div "Mitarbeiter" at bounding box center [370, 53] width 509 height 23
click at [209, 28] on input "**********" at bounding box center [169, 30] width 106 height 16
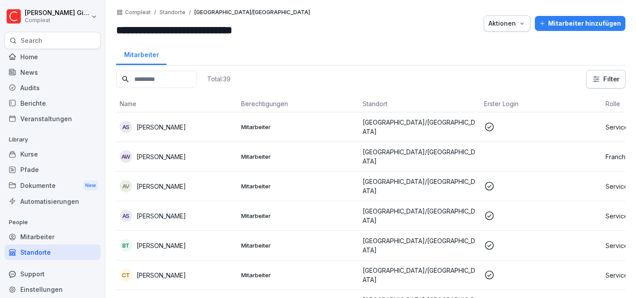
scroll to position [0, 34]
type input "**********"
click at [414, 11] on div at bounding box center [397, 23] width 165 height 29
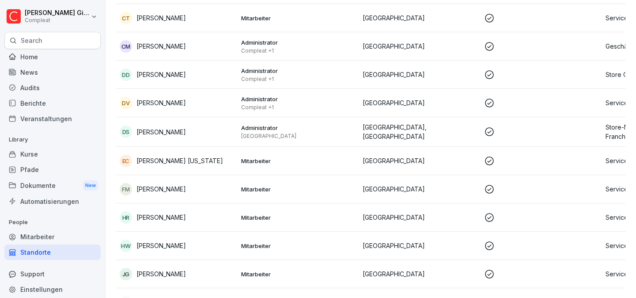
scroll to position [23, 0]
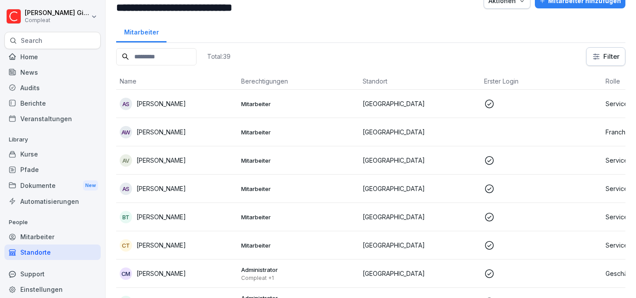
click at [66, 250] on div "Standorte" at bounding box center [52, 251] width 96 height 15
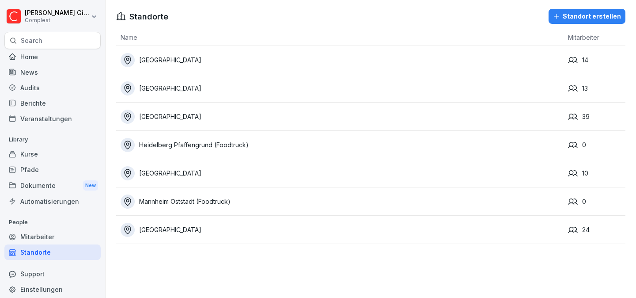
click at [37, 239] on div "Mitarbeiter" at bounding box center [52, 236] width 96 height 15
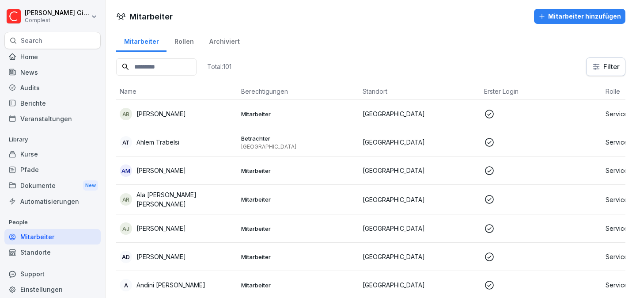
click at [175, 73] on input at bounding box center [156, 66] width 80 height 17
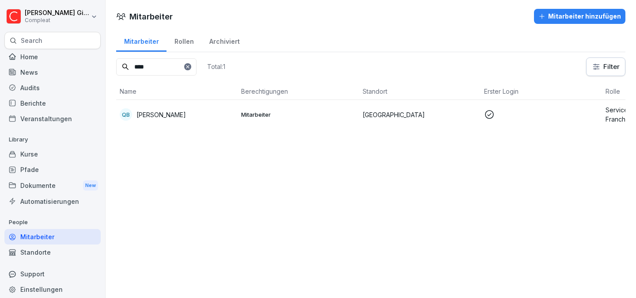
type input "****"
click at [45, 238] on div "Mitarbeiter" at bounding box center [52, 236] width 96 height 15
click at [197, 71] on input "****" at bounding box center [156, 66] width 80 height 17
click at [190, 69] on icon at bounding box center [187, 66] width 5 height 5
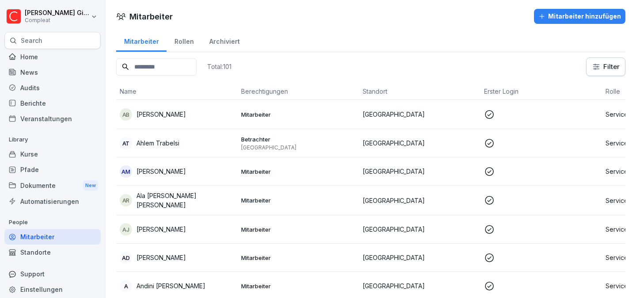
click at [36, 255] on div "Standorte" at bounding box center [52, 251] width 96 height 15
